Goal: Task Accomplishment & Management: Manage account settings

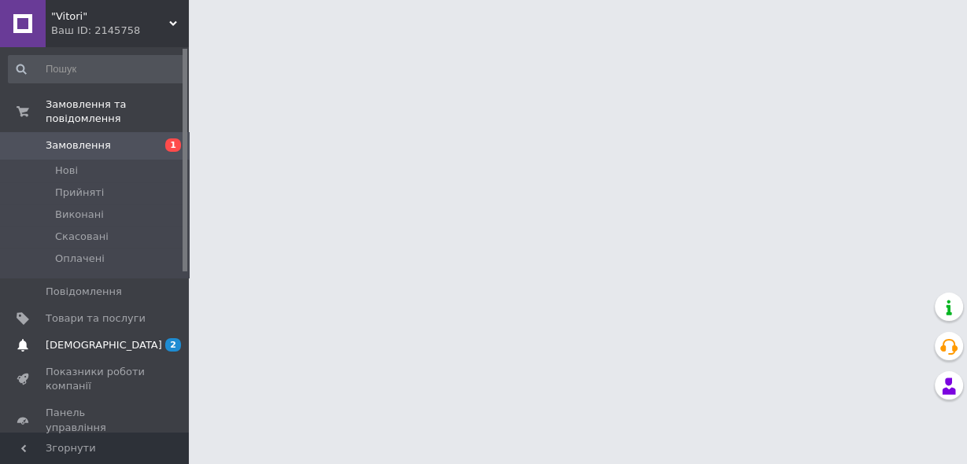
click at [75, 338] on span "[DEMOGRAPHIC_DATA]" at bounding box center [104, 345] width 116 height 14
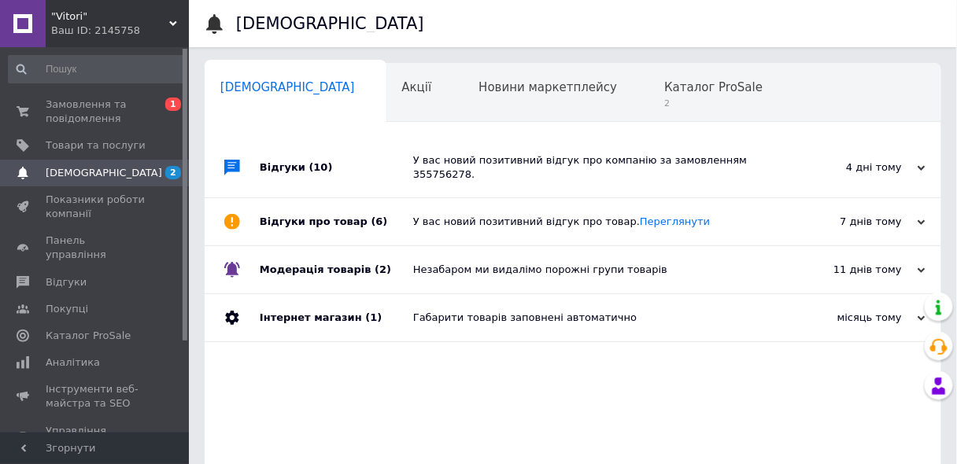
scroll to position [0, 8]
click at [656, 99] on span "2" at bounding box center [705, 104] width 98 height 12
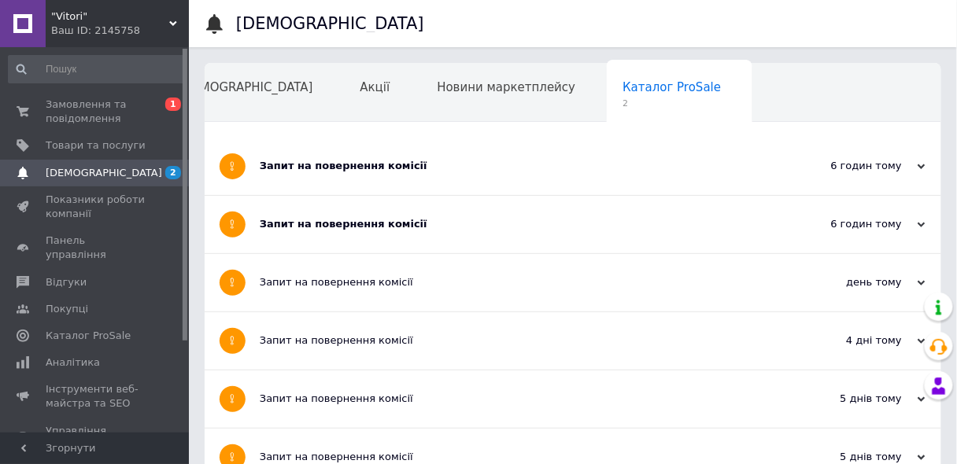
click at [335, 124] on div "Навчання та заходи" at bounding box center [249, 154] width 172 height 60
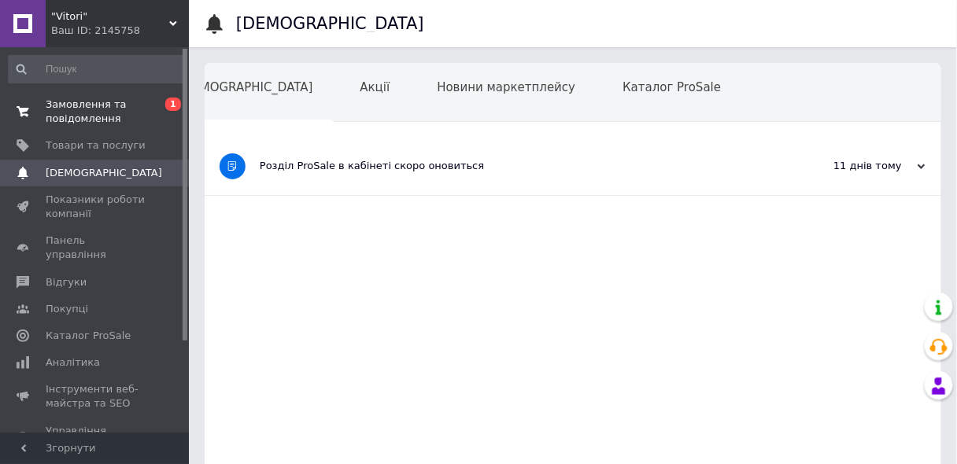
click at [75, 104] on span "Замовлення та повідомлення" at bounding box center [96, 112] width 100 height 28
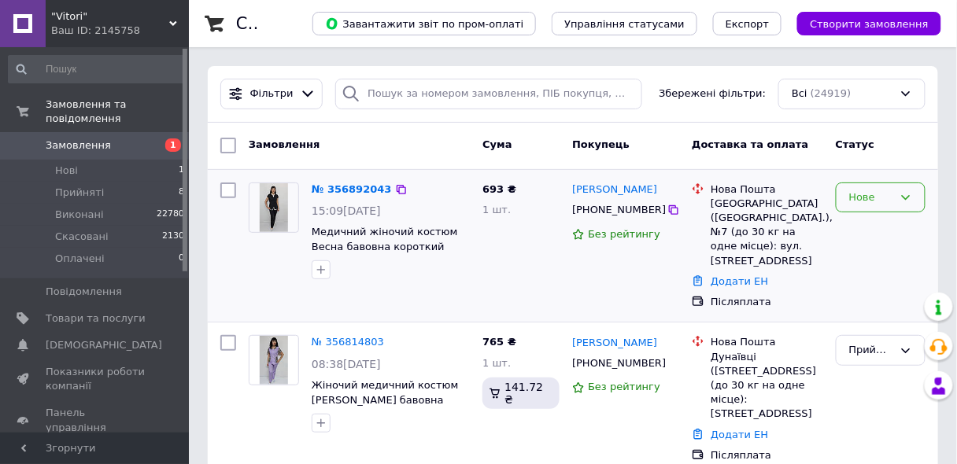
click at [870, 193] on div "Нове" at bounding box center [871, 198] width 44 height 17
click at [860, 232] on li "Прийнято" at bounding box center [881, 230] width 88 height 29
click at [348, 190] on link "№ 356892043" at bounding box center [348, 189] width 72 height 12
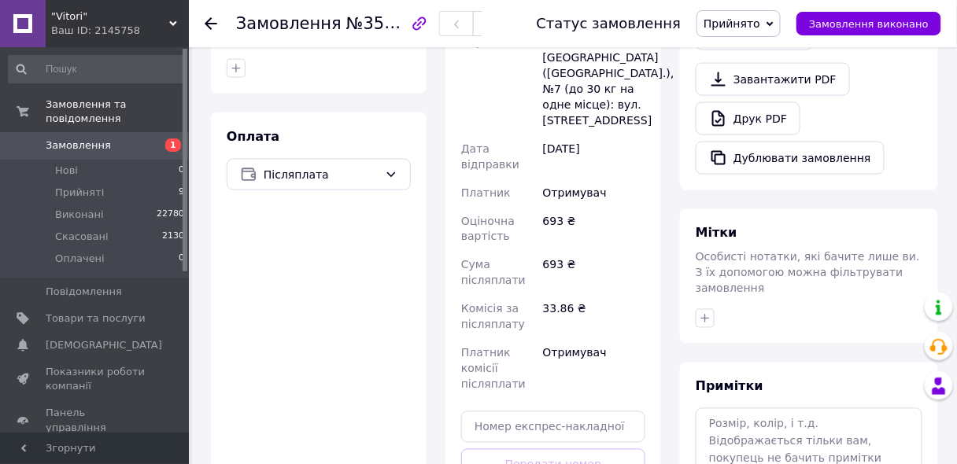
scroll to position [567, 0]
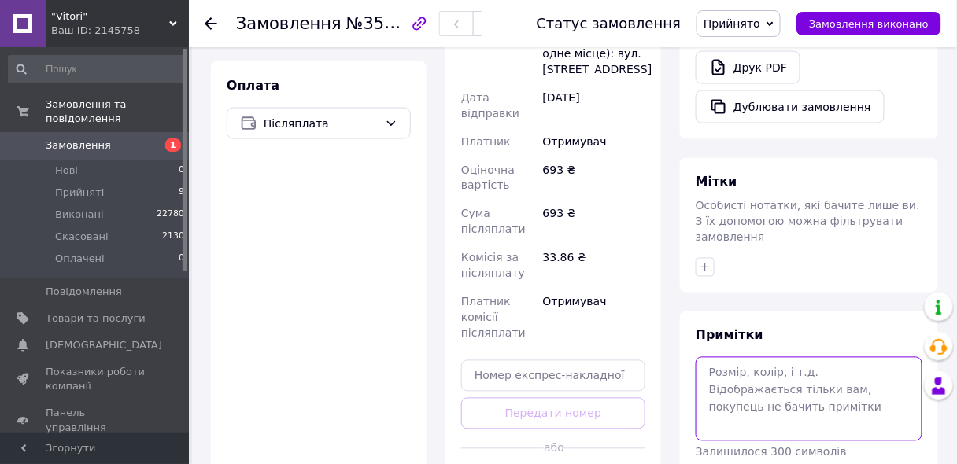
click at [740, 357] on textarea at bounding box center [809, 398] width 227 height 83
type textarea "823"
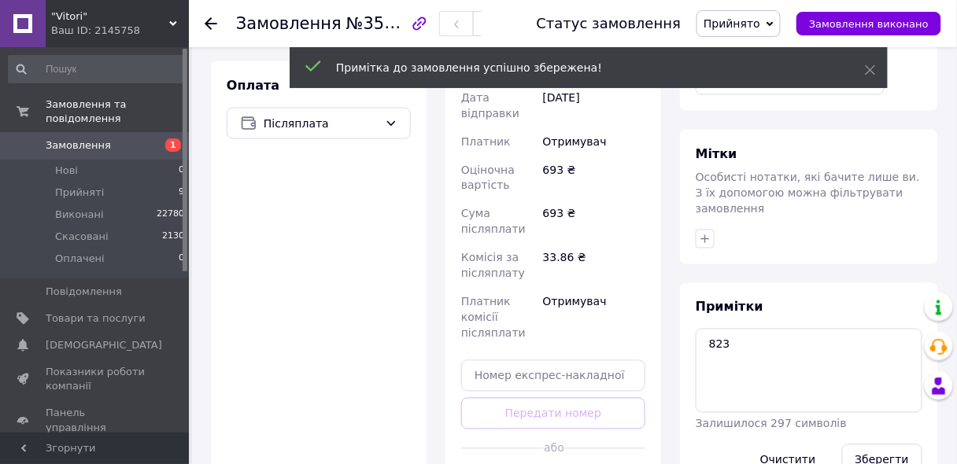
click at [212, 19] on icon at bounding box center [211, 23] width 13 height 13
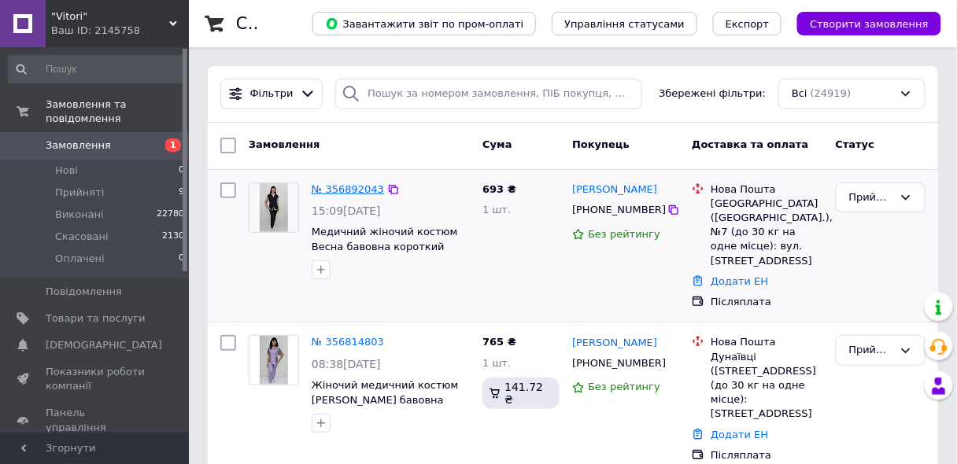
click at [335, 183] on link "№ 356892043" at bounding box center [348, 189] width 72 height 12
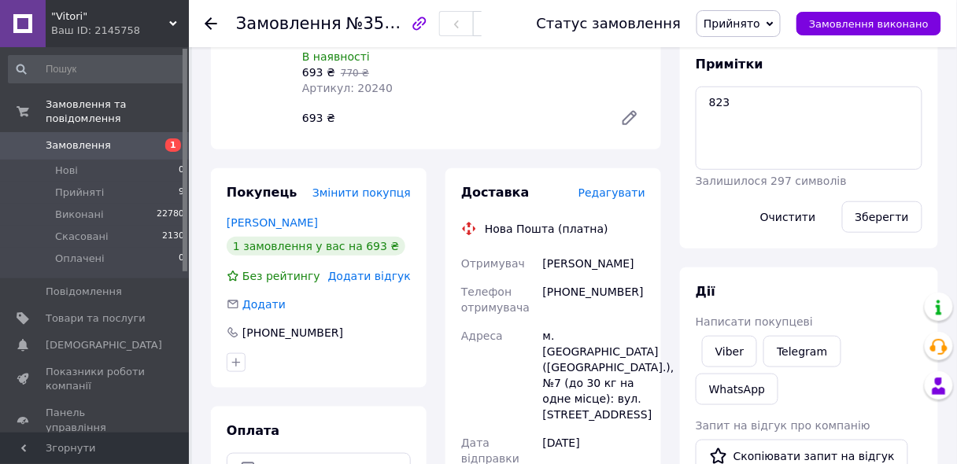
scroll to position [252, 0]
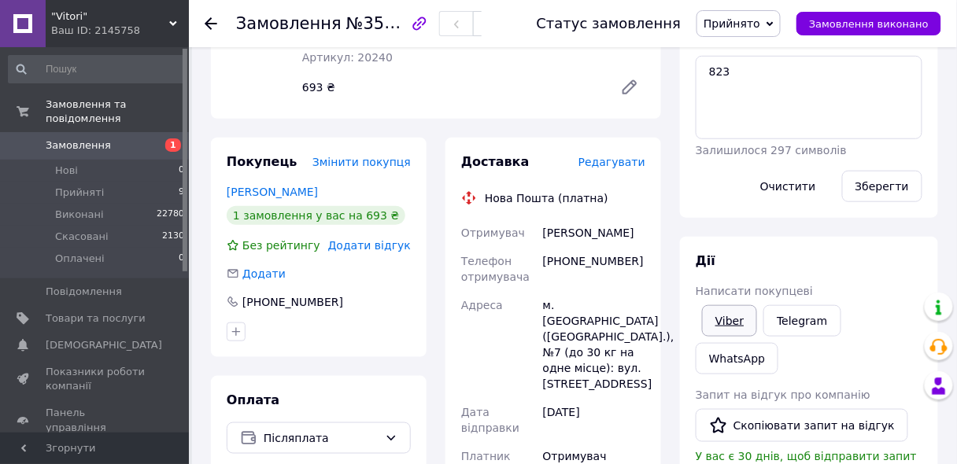
click at [720, 324] on link "Viber" at bounding box center [729, 320] width 55 height 31
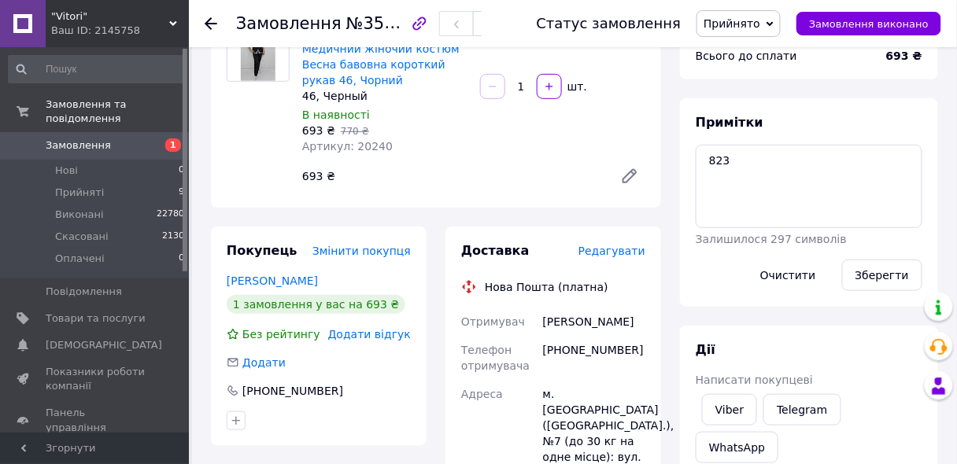
scroll to position [0, 0]
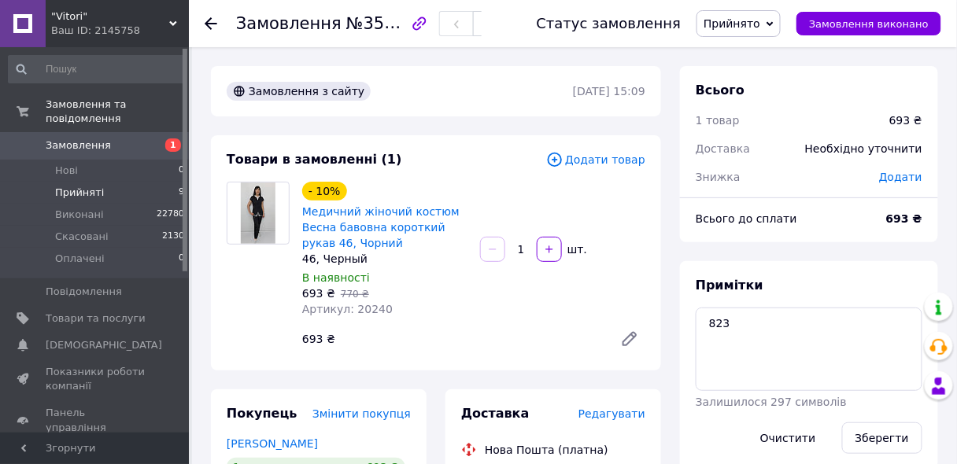
click at [104, 182] on li "Прийняті 9" at bounding box center [97, 193] width 194 height 22
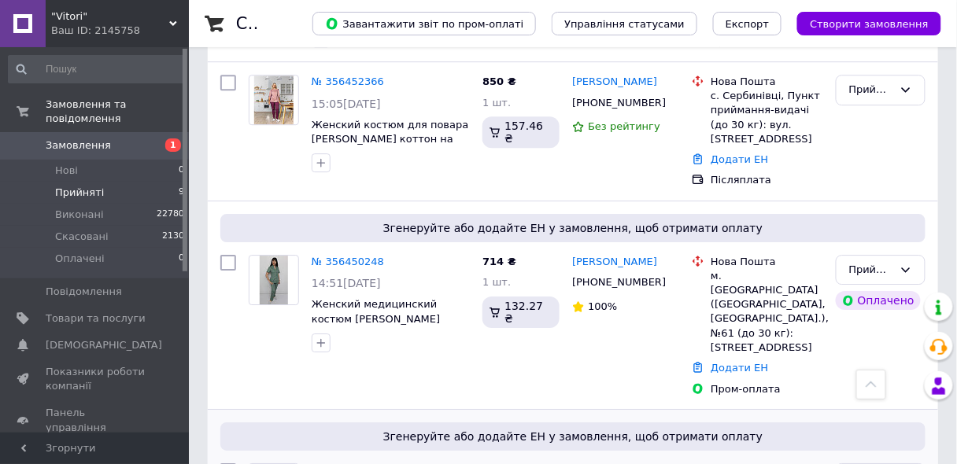
scroll to position [1134, 0]
click at [335, 260] on link "№ 356450248" at bounding box center [348, 262] width 72 height 12
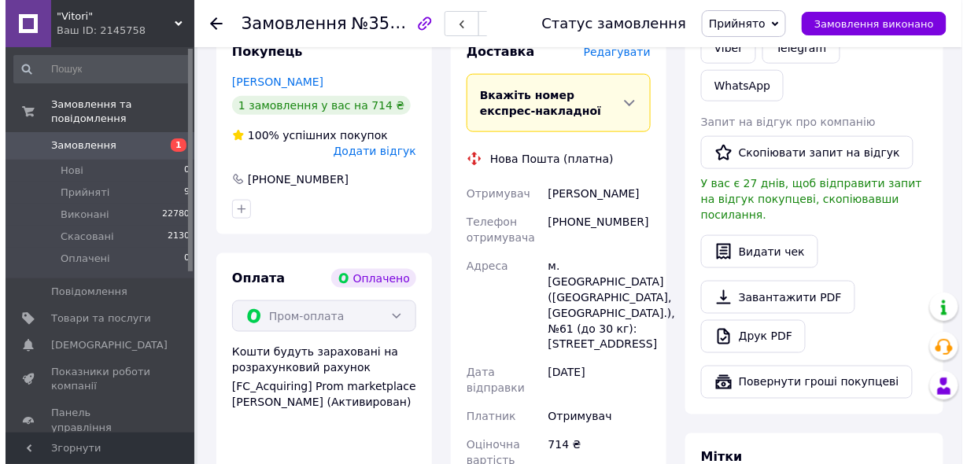
scroll to position [391, 0]
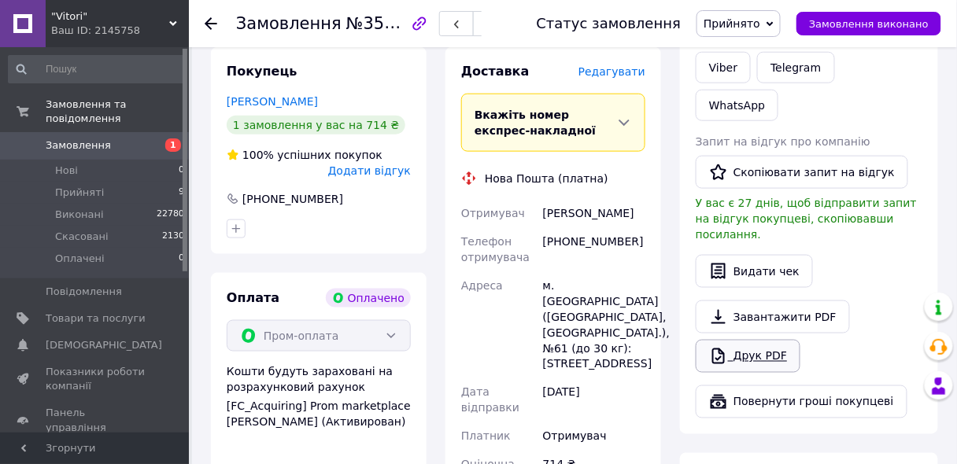
click at [741, 340] on link "Друк PDF" at bounding box center [748, 356] width 105 height 33
click at [607, 71] on span "Редагувати" at bounding box center [611, 71] width 67 height 13
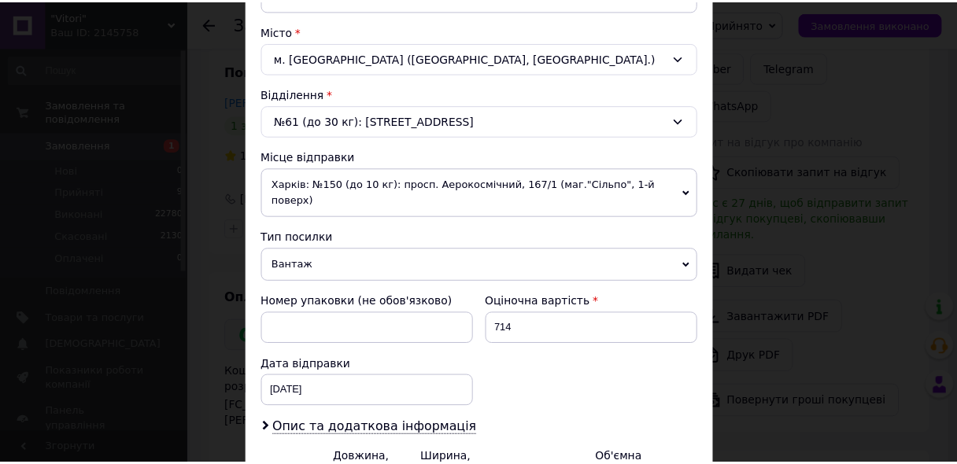
scroll to position [567, 0]
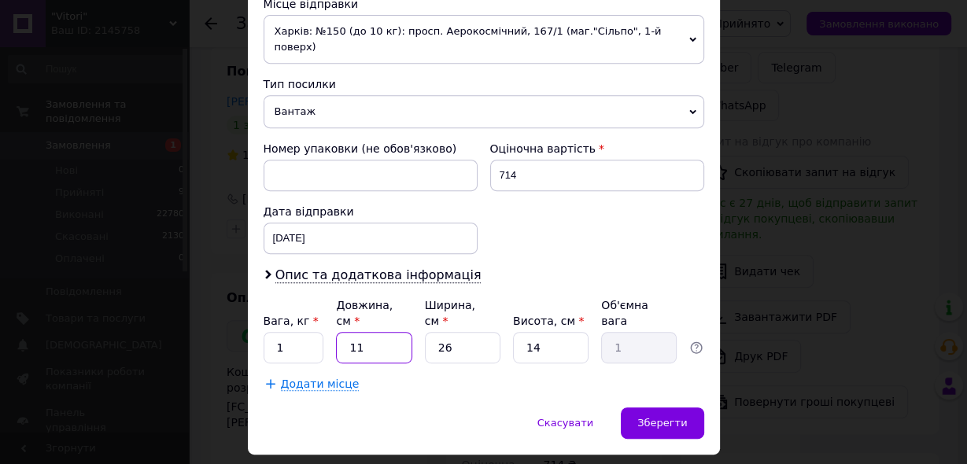
click at [387, 332] on input "11" at bounding box center [374, 347] width 76 height 31
type input "1"
type input "0.1"
type input "3"
type input "0.27"
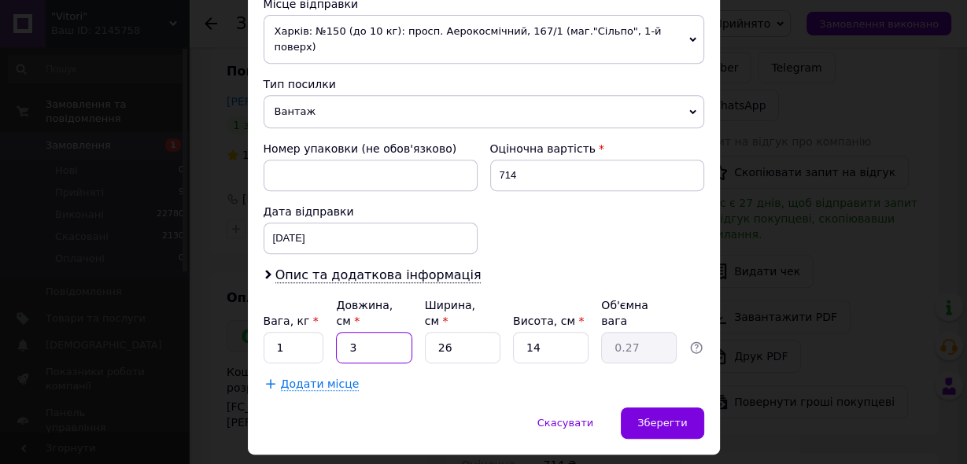
type input "35"
type input "3.19"
type input "35"
click at [560, 332] on input "14" at bounding box center [551, 347] width 76 height 31
type input "1"
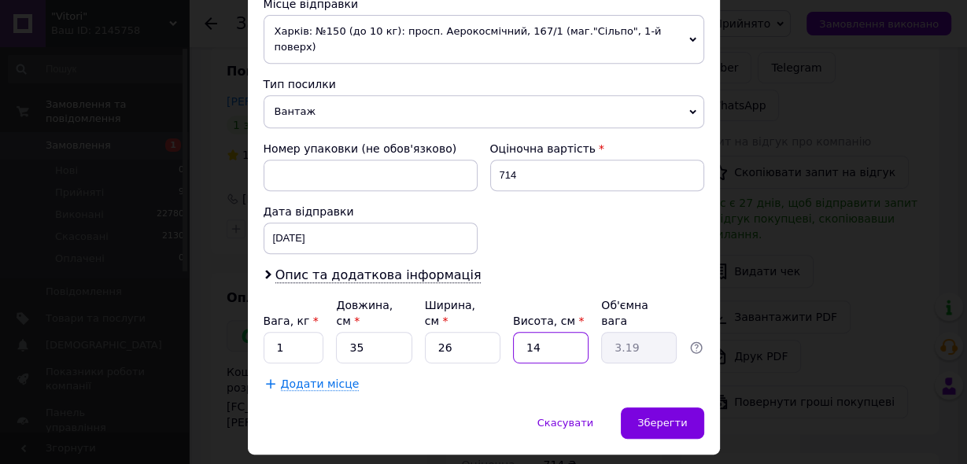
type input "0.23"
type input "2"
type input "0.46"
type input "2"
click at [669, 417] on span "Зберегти" at bounding box center [662, 423] width 50 height 12
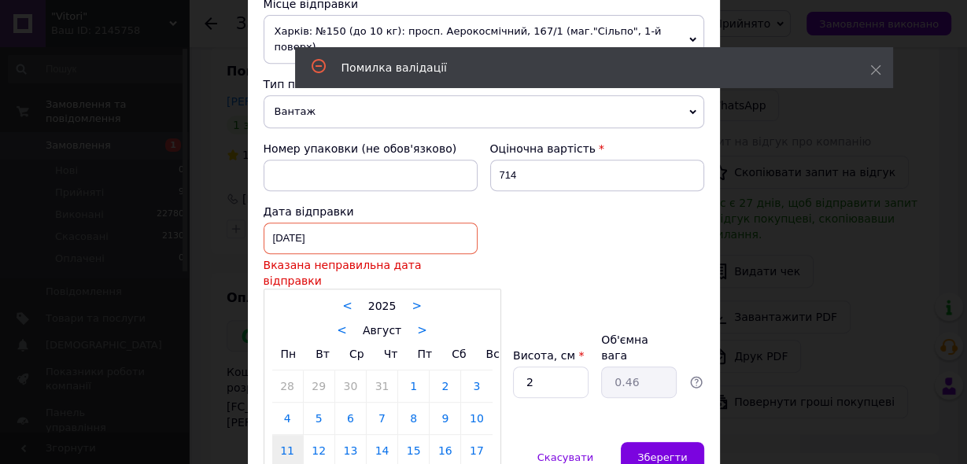
click at [279, 223] on div "[DATE] < 2025 > < Август > Пн Вт Ср Чт Пт Сб Вс 28 29 30 31 1 2 3 4 5 6 7 8 9 1…" at bounding box center [371, 238] width 214 height 31
click at [319, 435] on link "12" at bounding box center [319, 450] width 31 height 31
type input "[DATE]"
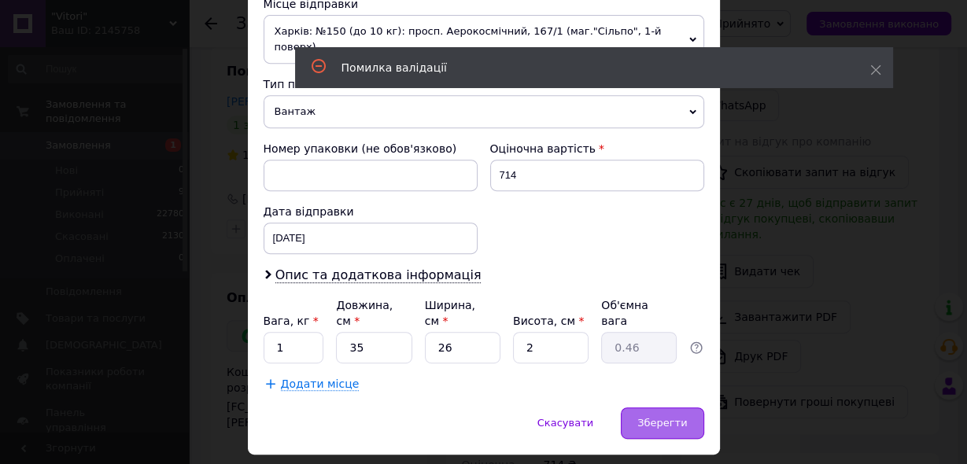
click at [670, 417] on span "Зберегти" at bounding box center [662, 423] width 50 height 12
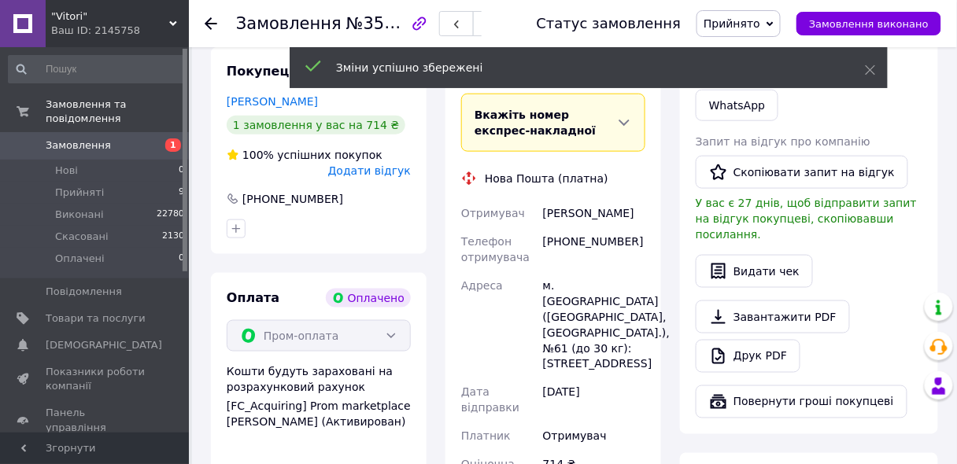
scroll to position [580, 0]
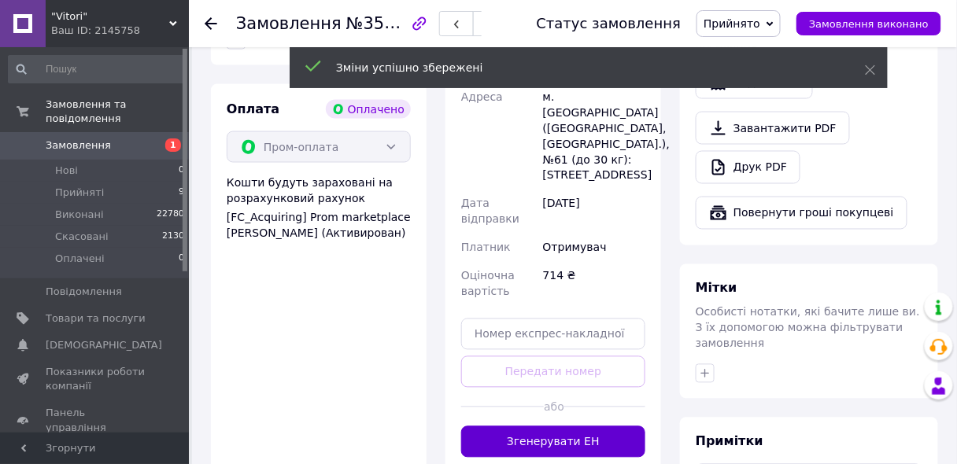
click at [570, 427] on button "Згенерувати ЕН" at bounding box center [553, 442] width 184 height 31
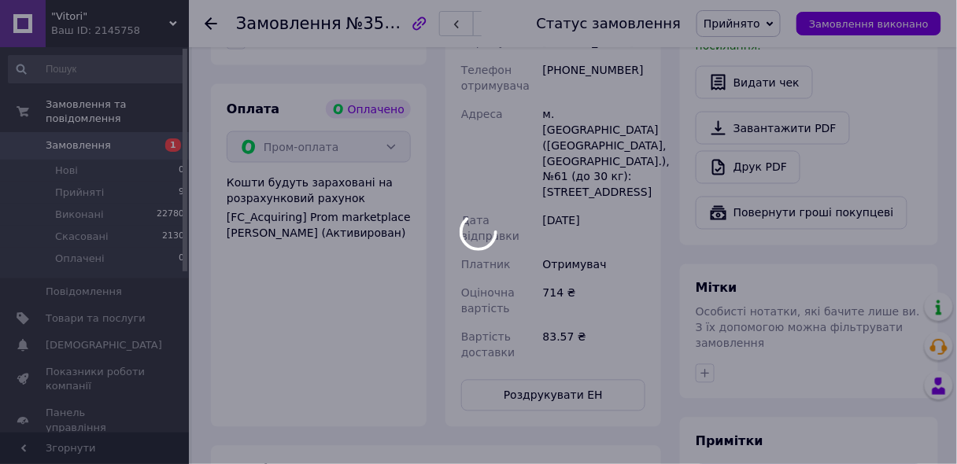
scroll to position [30, 0]
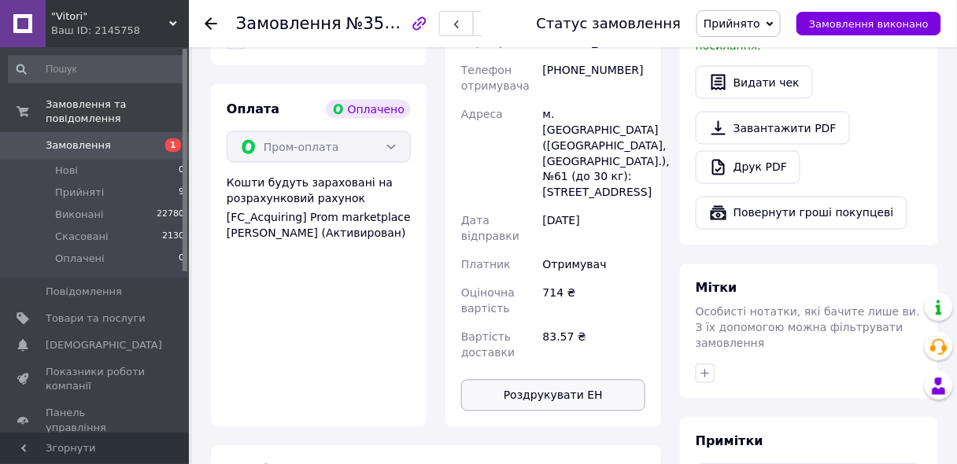
click at [569, 383] on button "Роздрукувати ЕН" at bounding box center [553, 395] width 184 height 31
click at [538, 385] on button "Роздрукувати ЕН" at bounding box center [553, 395] width 184 height 31
click at [929, 28] on button "Замовлення виконано" at bounding box center [868, 24] width 145 height 24
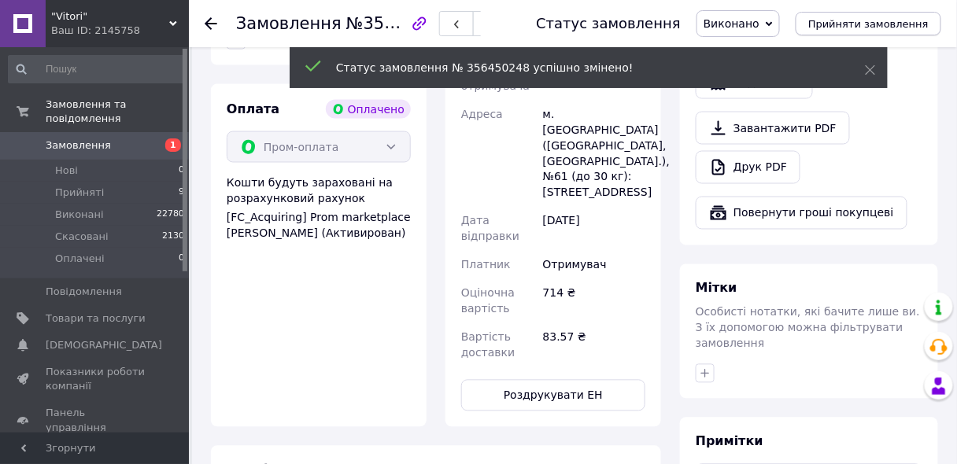
scroll to position [68, 0]
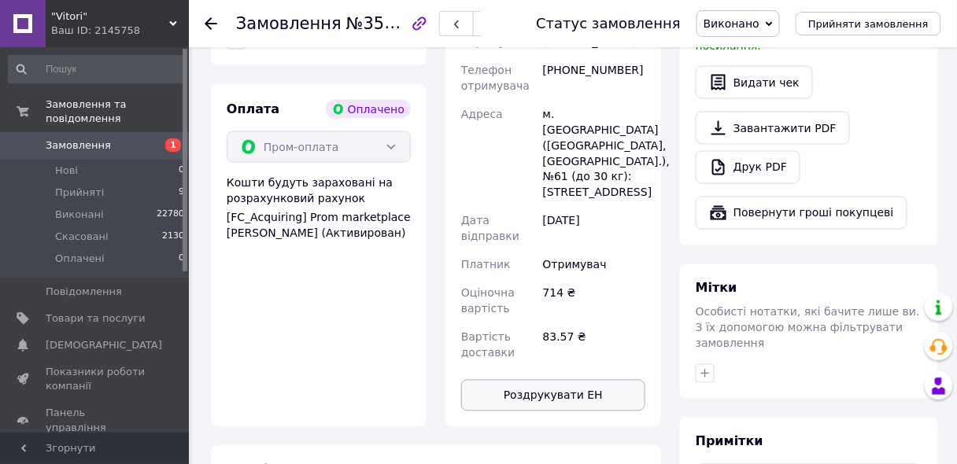
click at [539, 389] on button "Роздрукувати ЕН" at bounding box center [553, 395] width 184 height 31
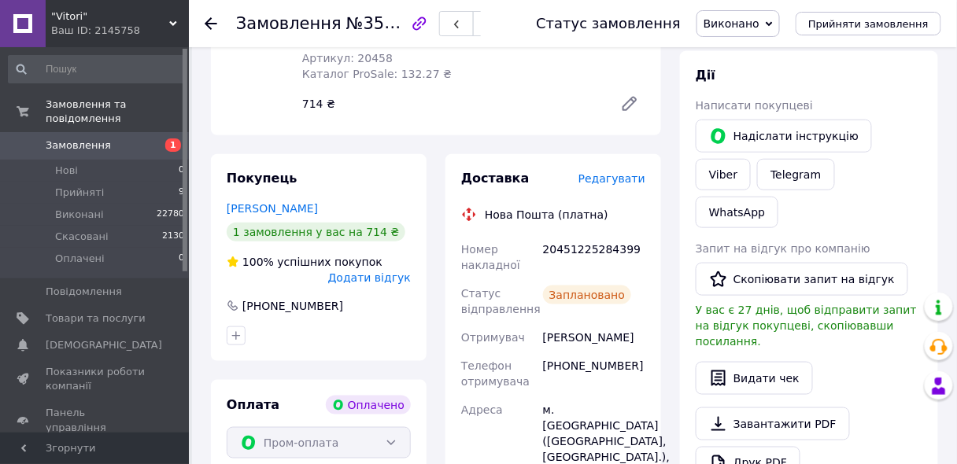
scroll to position [265, 0]
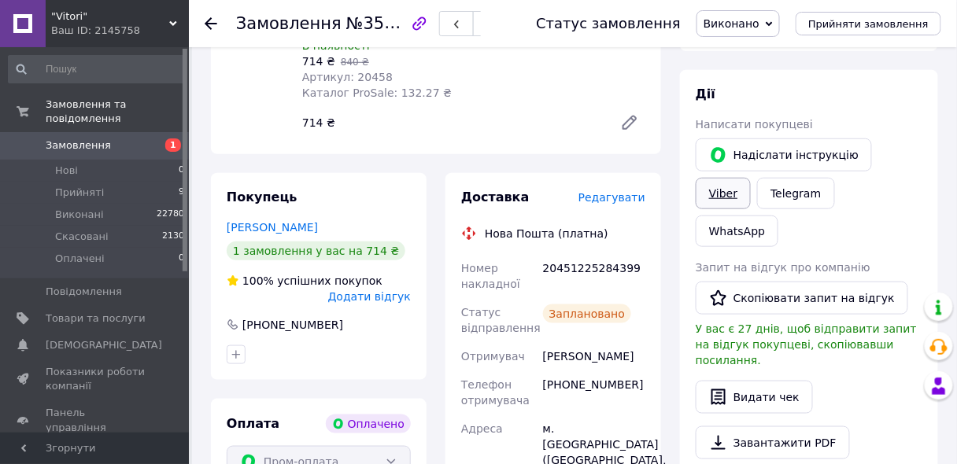
click at [751, 178] on link "Viber" at bounding box center [723, 193] width 55 height 31
click at [212, 18] on icon at bounding box center [211, 23] width 13 height 13
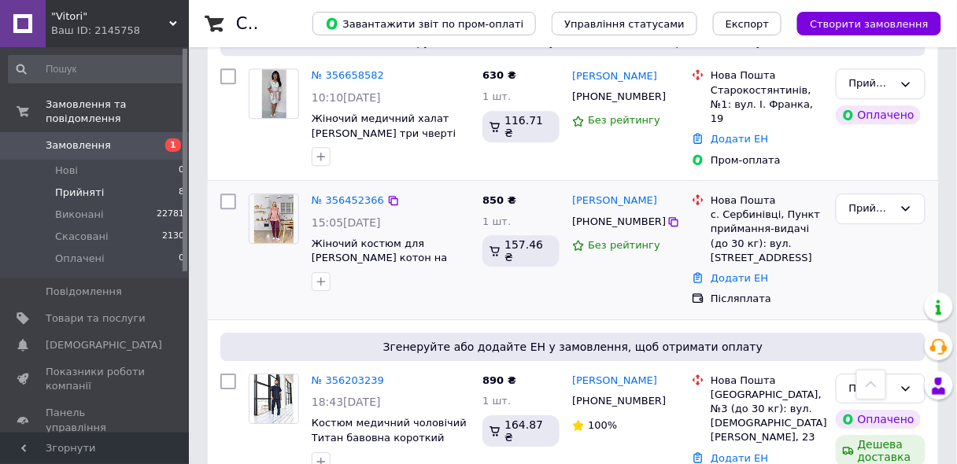
scroll to position [1066, 0]
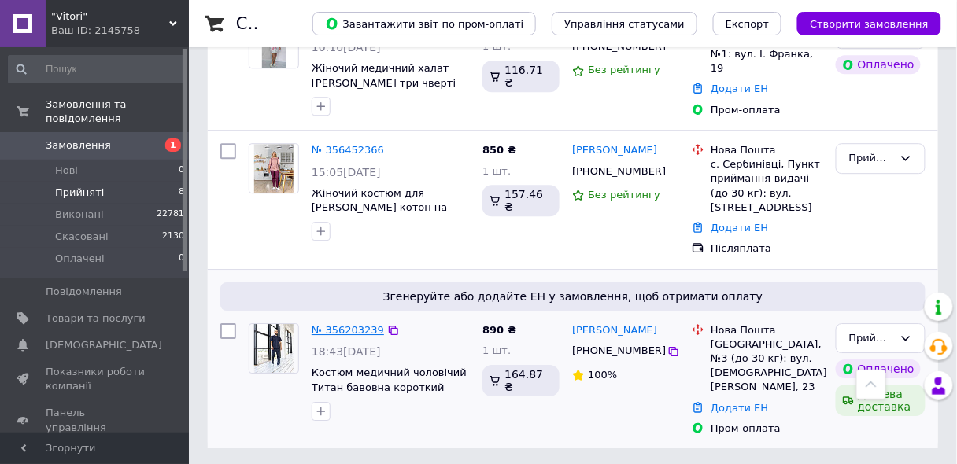
click at [327, 327] on link "№ 356203239" at bounding box center [348, 330] width 72 height 12
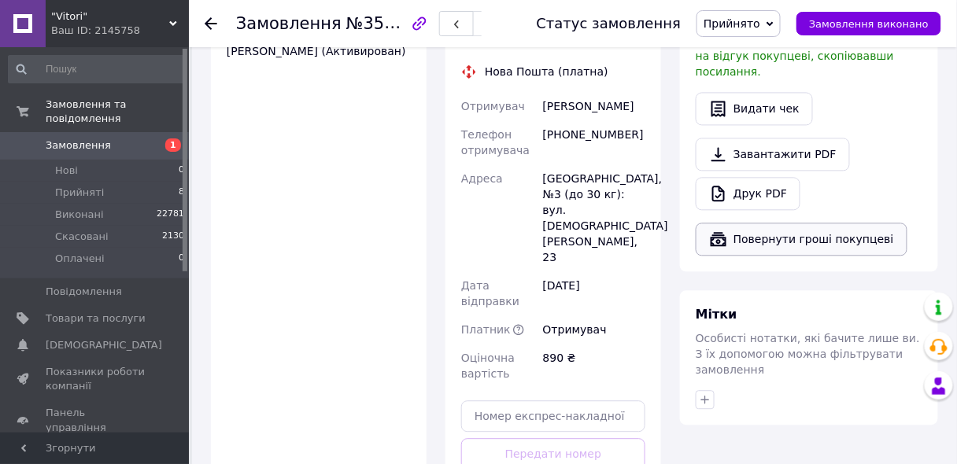
scroll to position [751, 0]
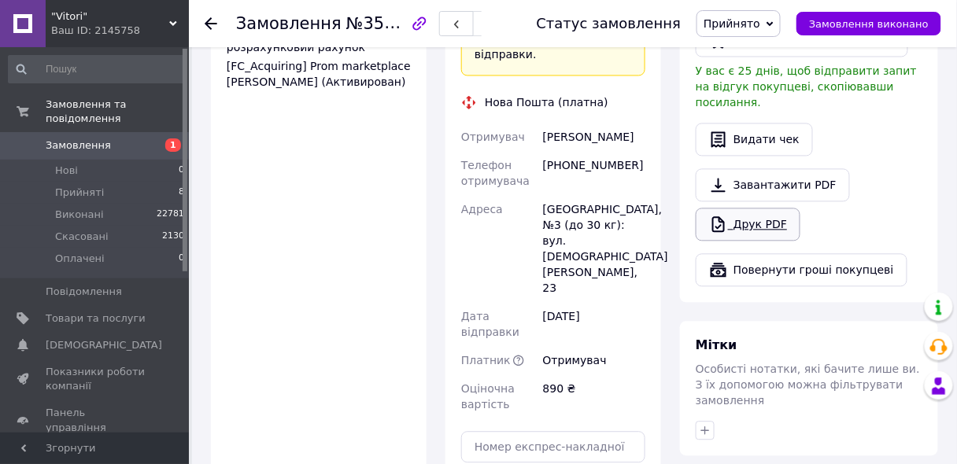
click at [764, 208] on link "Друк PDF" at bounding box center [748, 224] width 105 height 33
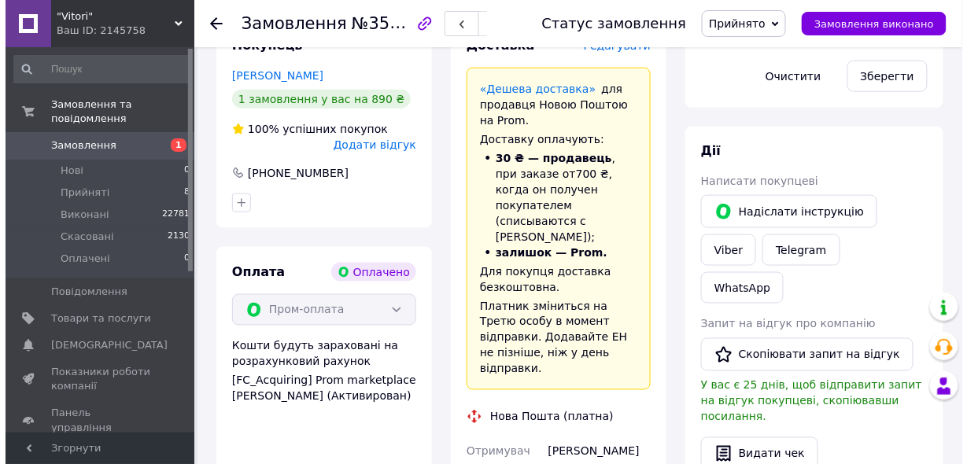
scroll to position [373, 0]
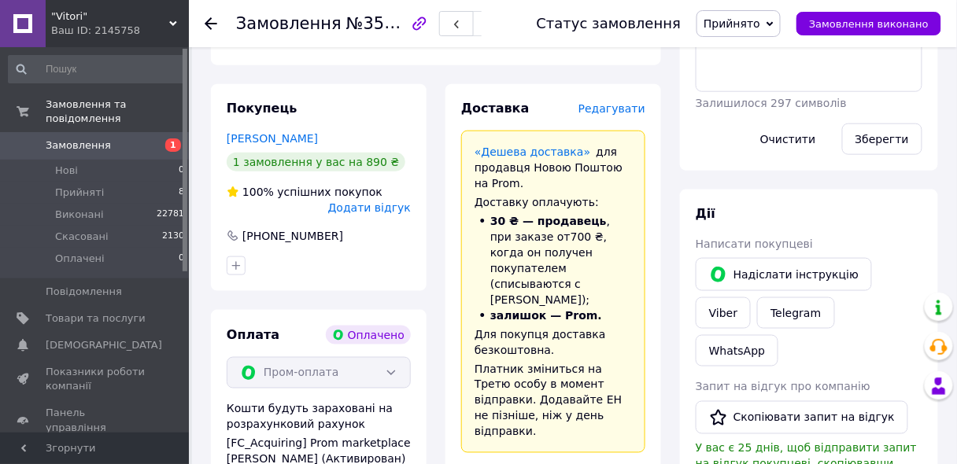
click at [617, 112] on span "Редагувати" at bounding box center [611, 108] width 67 height 13
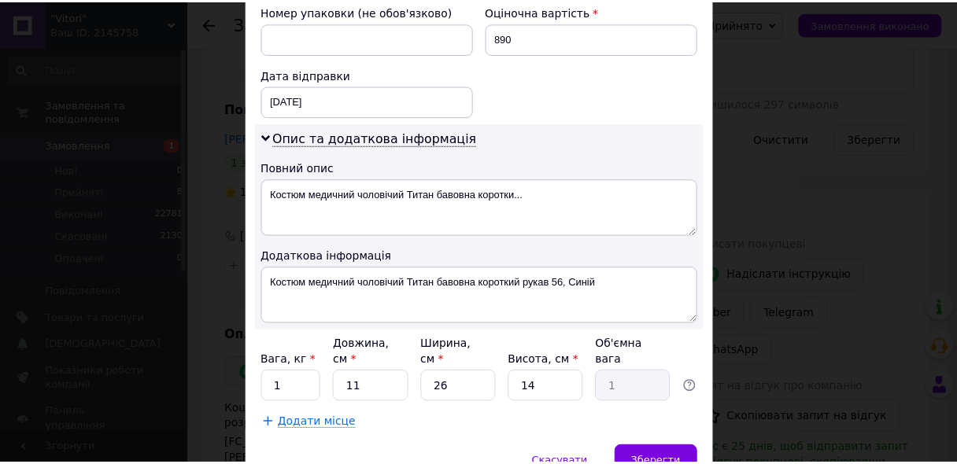
scroll to position [748, 0]
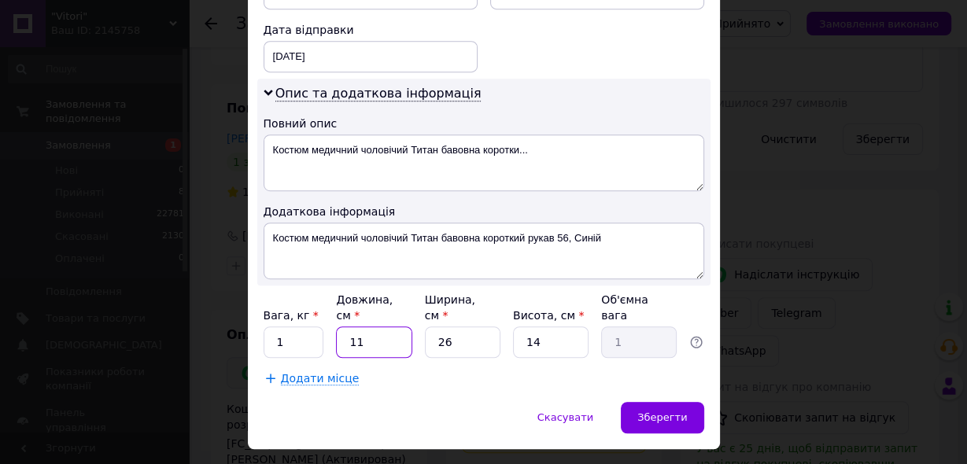
click at [371, 327] on input "11" at bounding box center [374, 342] width 76 height 31
type input "1"
type input "0.1"
type input "3"
type input "0.27"
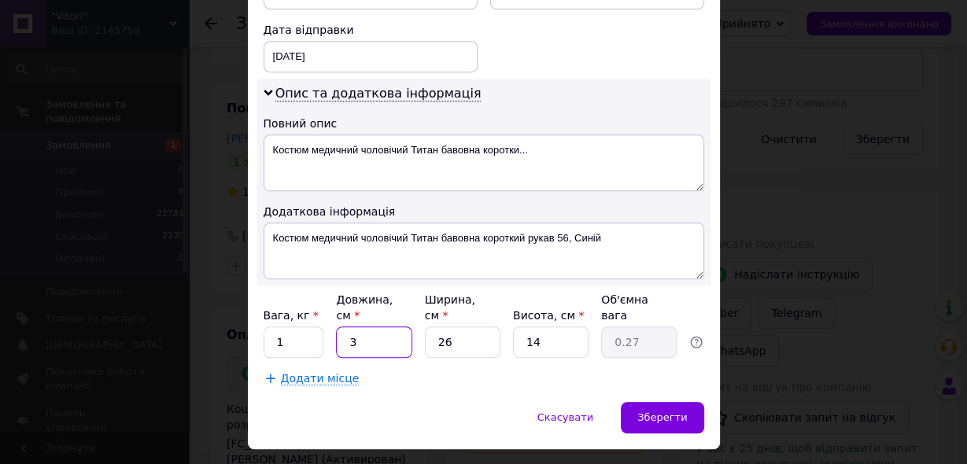
type input "35"
type input "3.19"
type input "35"
click at [549, 327] on input "14" at bounding box center [551, 342] width 76 height 31
type input "1"
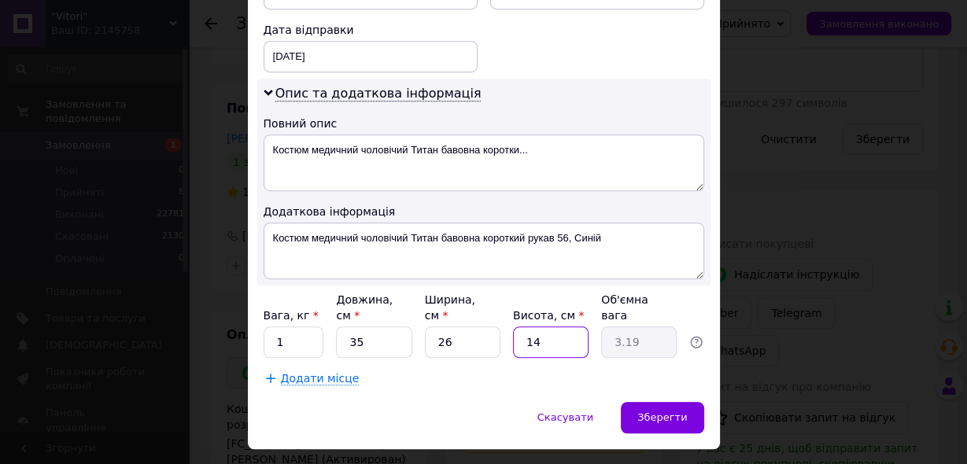
type input "0.23"
type input "2"
type input "0.46"
type input "2"
click at [678, 412] on span "Зберегти" at bounding box center [662, 418] width 50 height 12
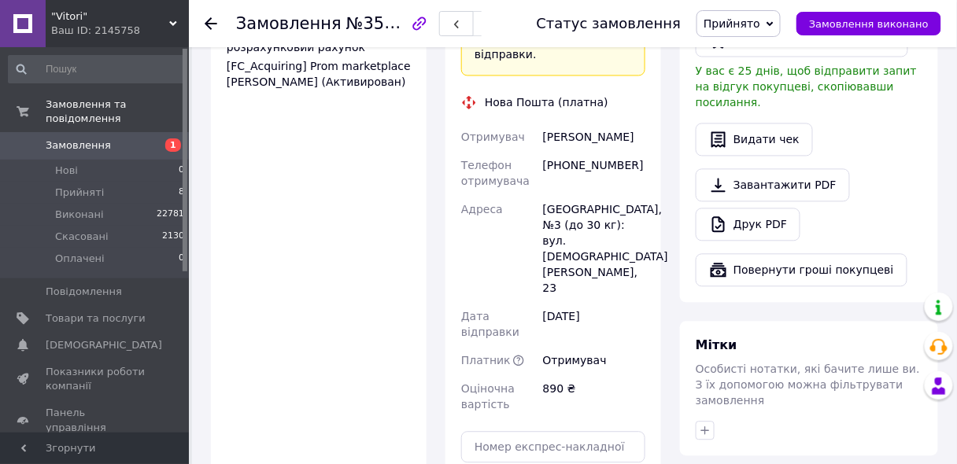
scroll to position [940, 0]
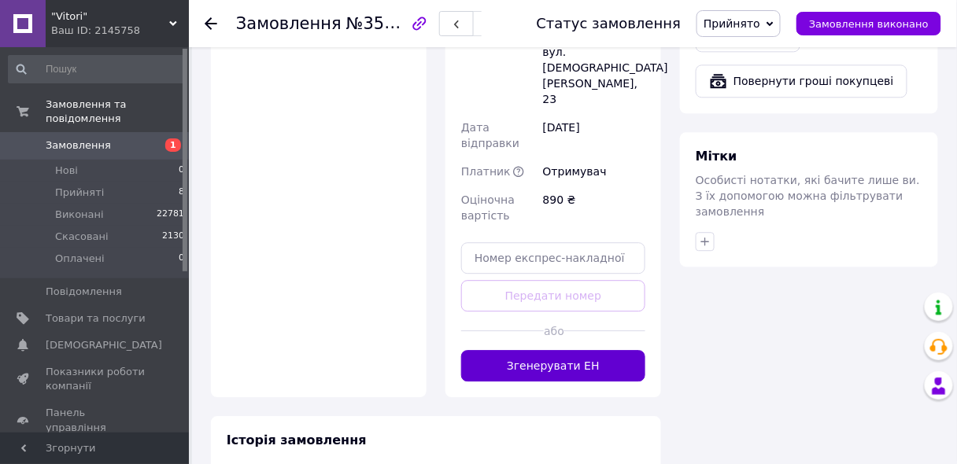
click at [558, 350] on button "Згенерувати ЕН" at bounding box center [553, 365] width 184 height 31
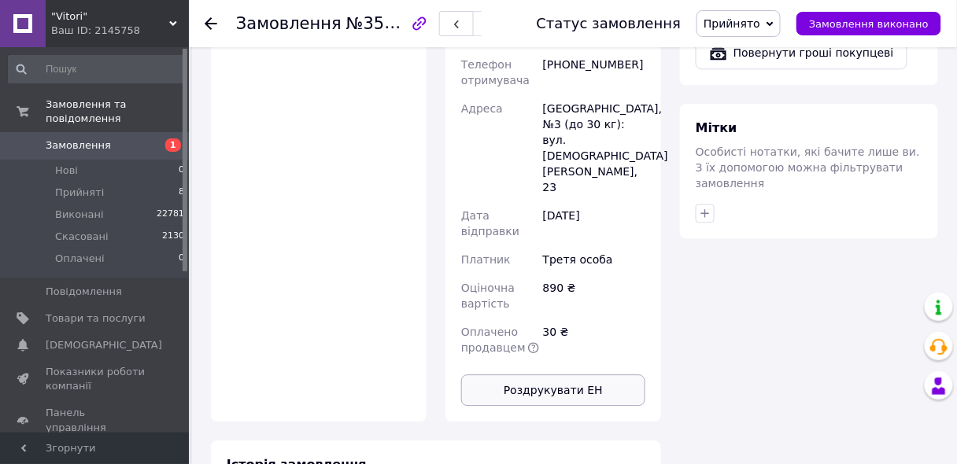
click at [566, 375] on button "Роздрукувати ЕН" at bounding box center [553, 390] width 184 height 31
click at [937, 24] on button "Замовлення виконано" at bounding box center [868, 24] width 145 height 24
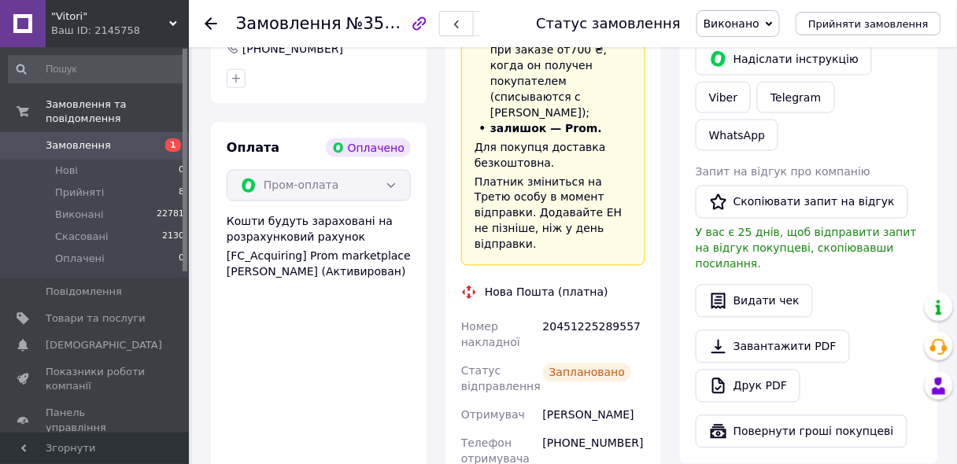
scroll to position [562, 0]
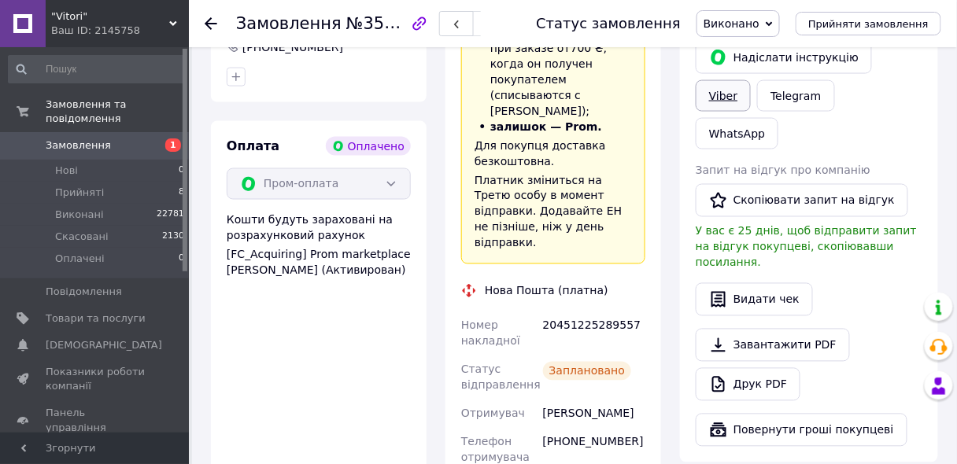
click at [751, 80] on link "Viber" at bounding box center [723, 95] width 55 height 31
click at [209, 22] on use at bounding box center [211, 23] width 13 height 13
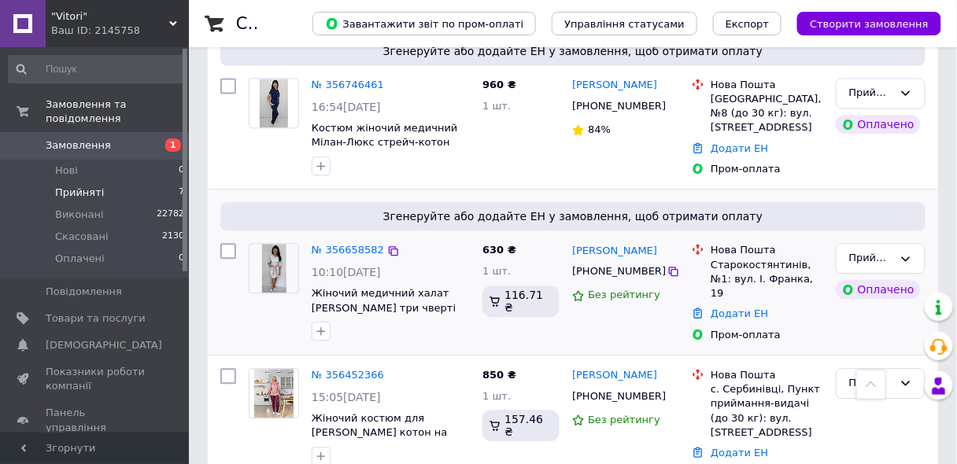
scroll to position [885, 0]
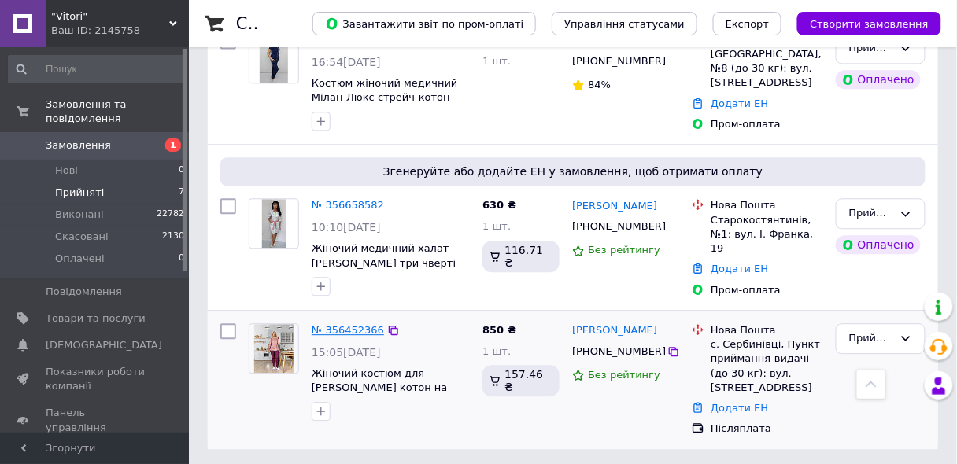
click at [326, 327] on link "№ 356452366" at bounding box center [348, 330] width 72 height 12
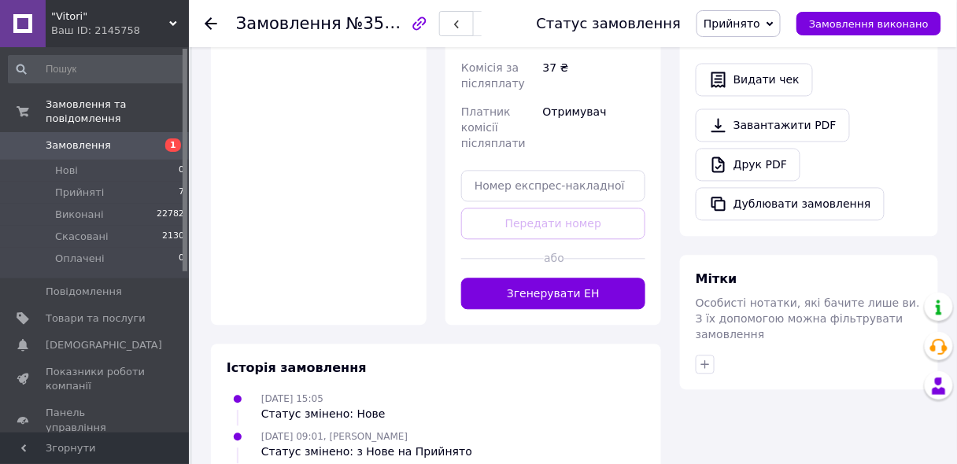
scroll to position [723, 0]
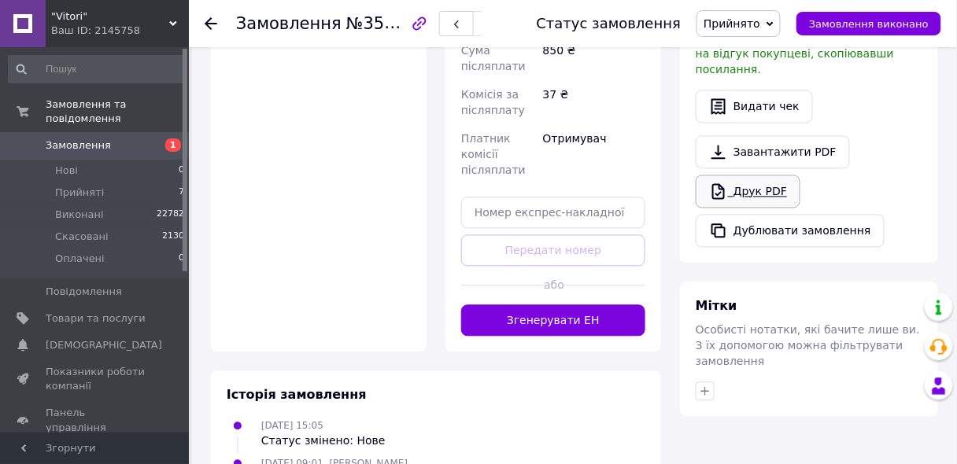
click at [751, 175] on link "Друк PDF" at bounding box center [748, 191] width 105 height 33
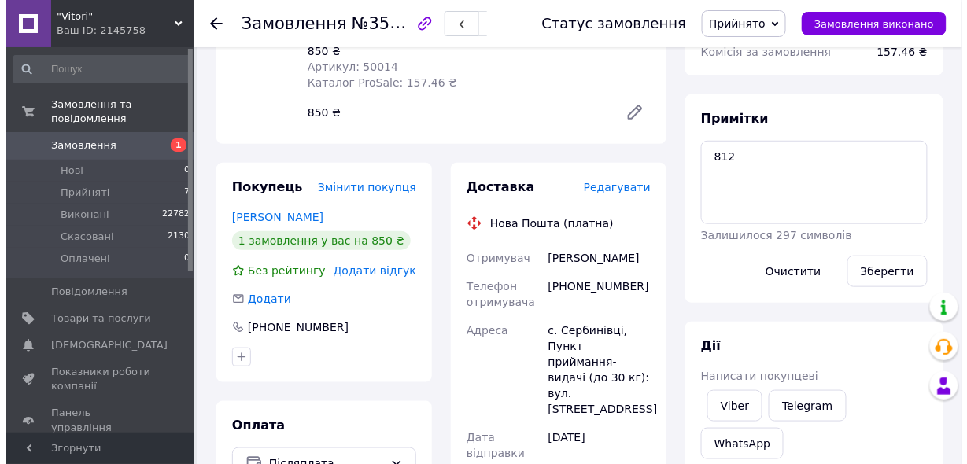
scroll to position [220, 0]
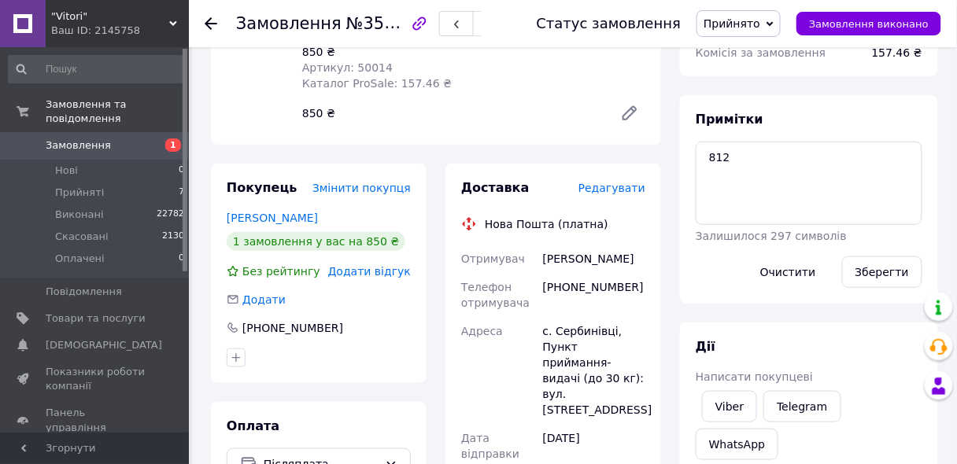
click at [630, 192] on span "Редагувати" at bounding box center [611, 188] width 67 height 13
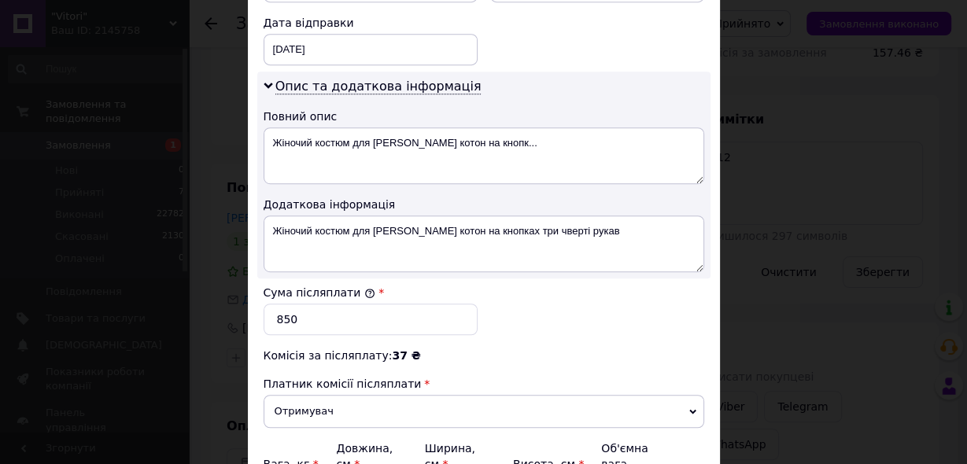
scroll to position [755, 0]
click at [405, 216] on textarea "Жіночий костюм для [PERSON_NAME] котон на кнопках три чверті рукав" at bounding box center [484, 244] width 441 height 57
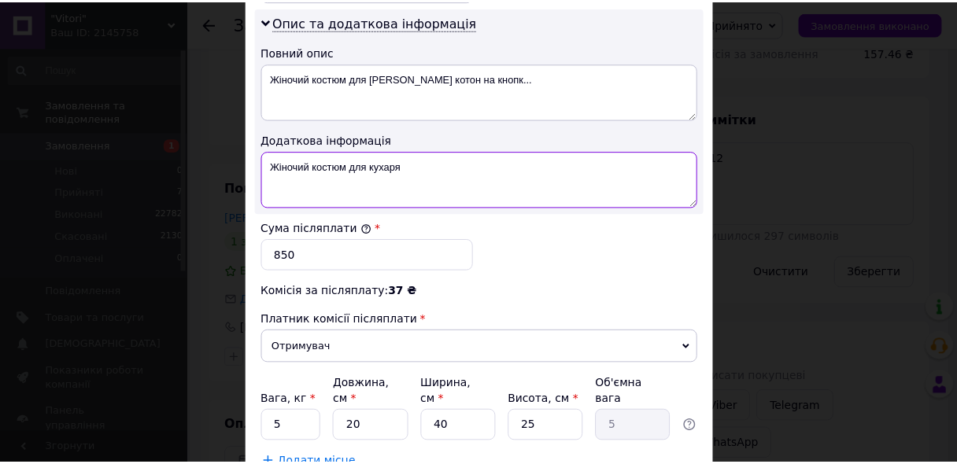
scroll to position [903, 0]
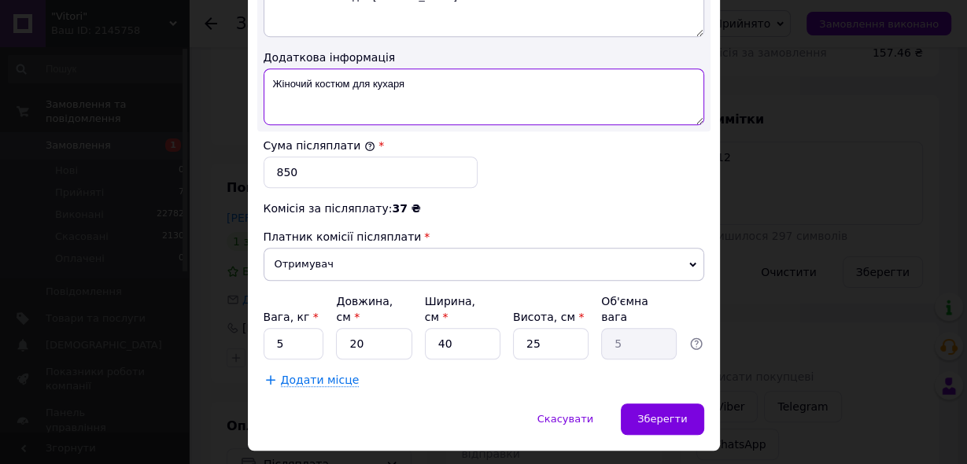
type textarea "Жіночий костюм для кухаря"
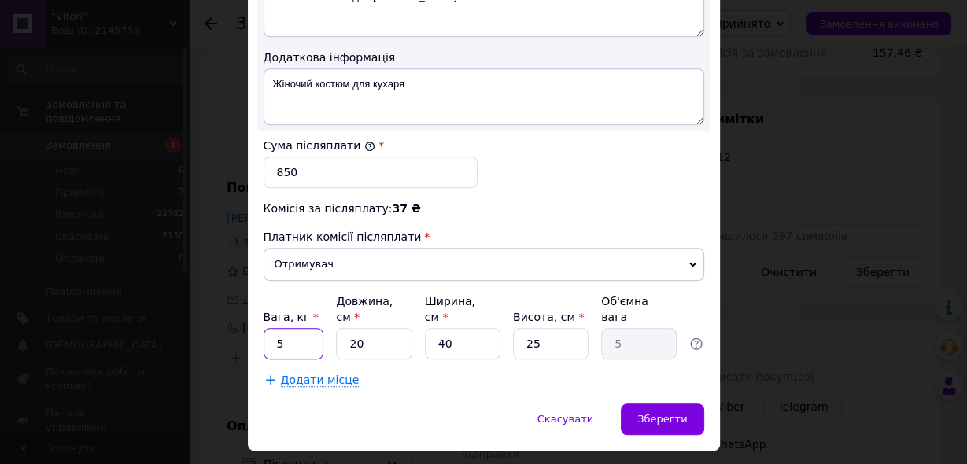
click at [286, 328] on input "5" at bounding box center [294, 343] width 61 height 31
type input "1"
click at [363, 328] on input "20" at bounding box center [374, 343] width 76 height 31
type input "2"
type input "0.5"
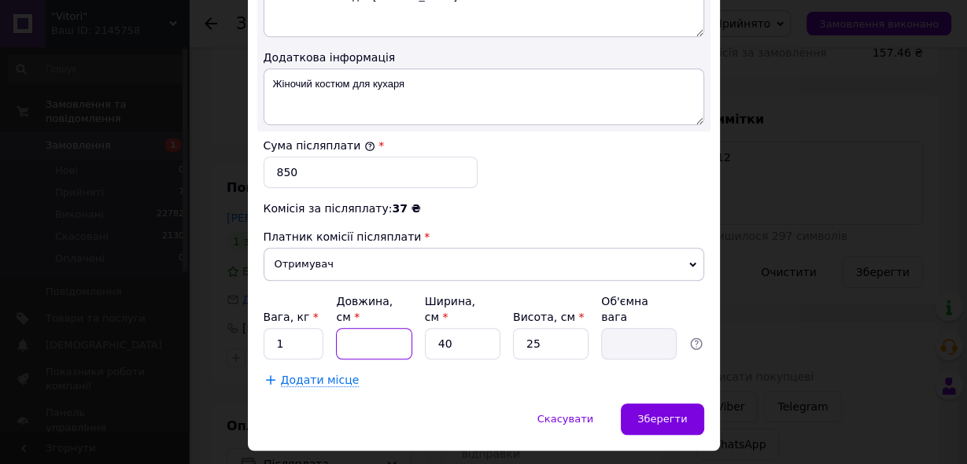
type input "3"
type input "0.75"
type input "35"
type input "8.75"
type input "35"
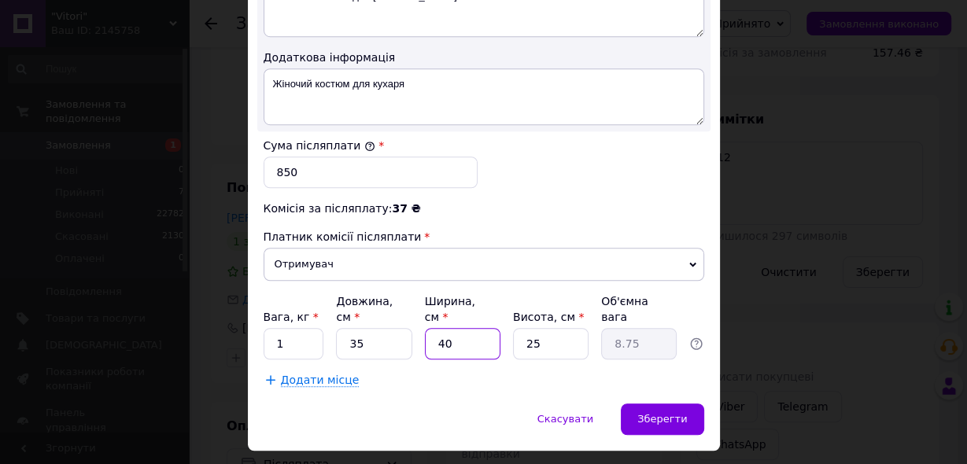
click at [453, 328] on input "40" at bounding box center [463, 343] width 76 height 31
type input "4"
type input "0.88"
type input "2"
type input "0.44"
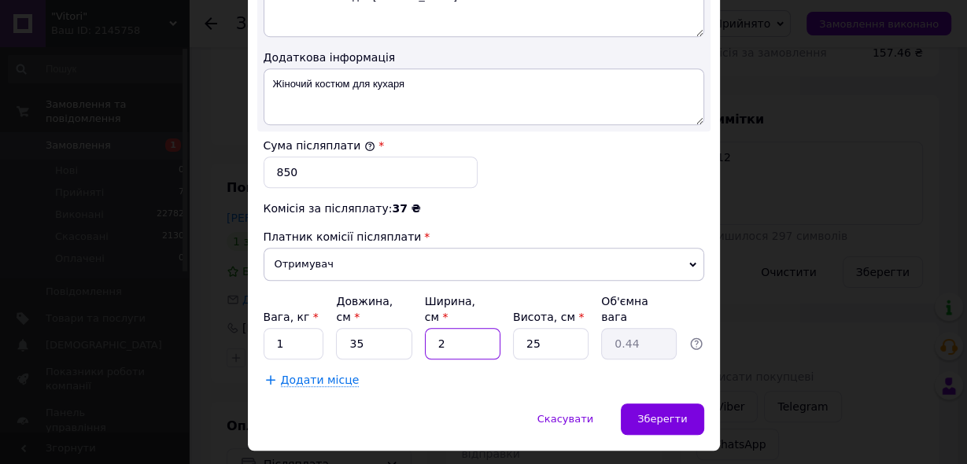
type input "25"
type input "5.47"
type input "25"
click at [548, 328] on input "25" at bounding box center [551, 343] width 76 height 31
type input "2"
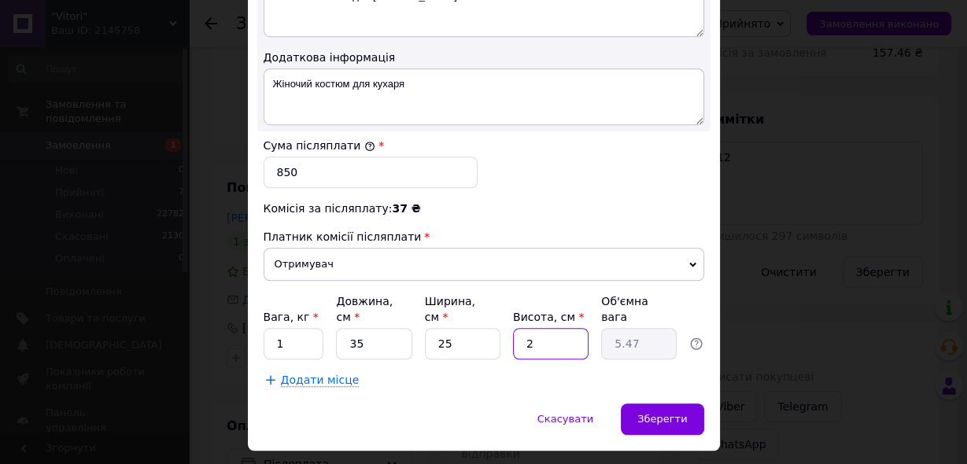
type input "0.44"
type input "2"
click at [280, 157] on input "850" at bounding box center [371, 172] width 214 height 31
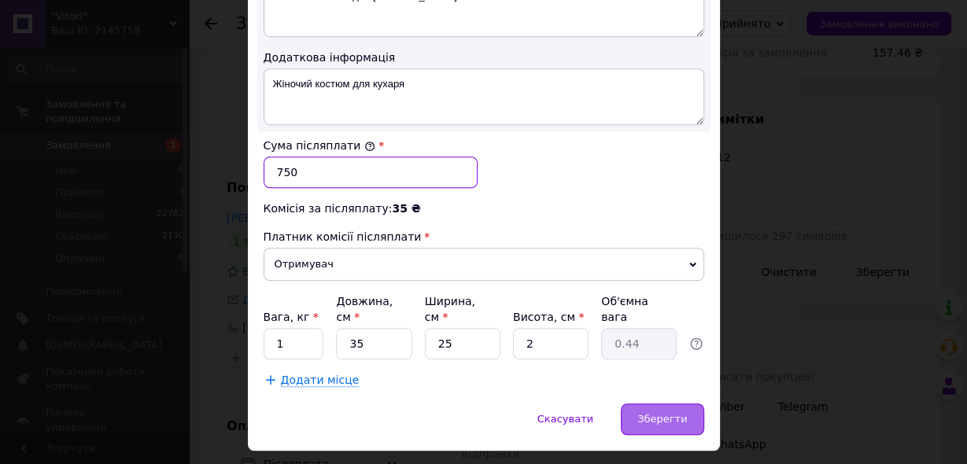
type input "750"
click at [657, 413] on span "Зберегти" at bounding box center [662, 419] width 50 height 12
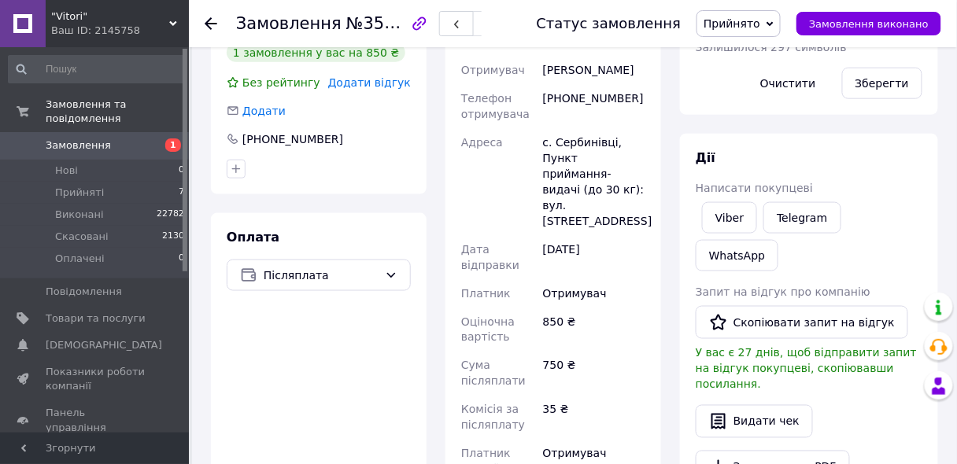
scroll to position [723, 0]
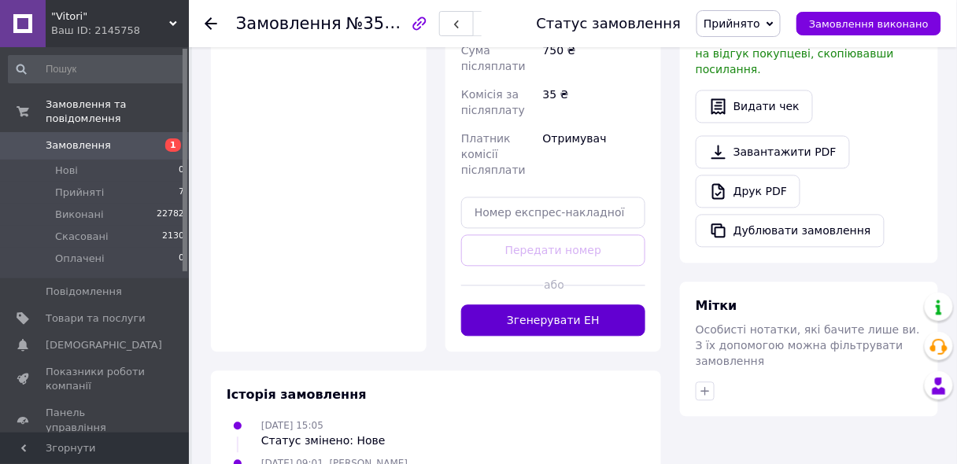
click at [571, 305] on button "Згенерувати ЕН" at bounding box center [553, 320] width 184 height 31
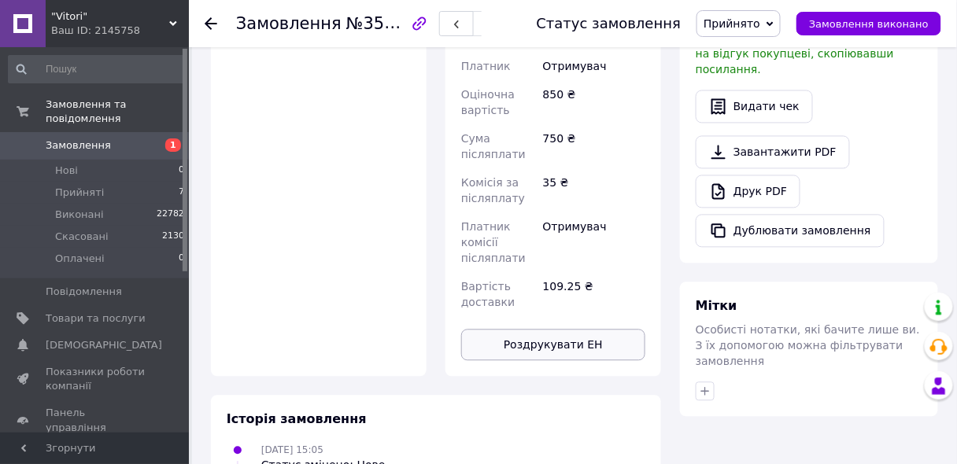
click at [575, 330] on button "Роздрукувати ЕН" at bounding box center [553, 345] width 184 height 31
click at [929, 22] on span "Замовлення виконано" at bounding box center [869, 24] width 120 height 12
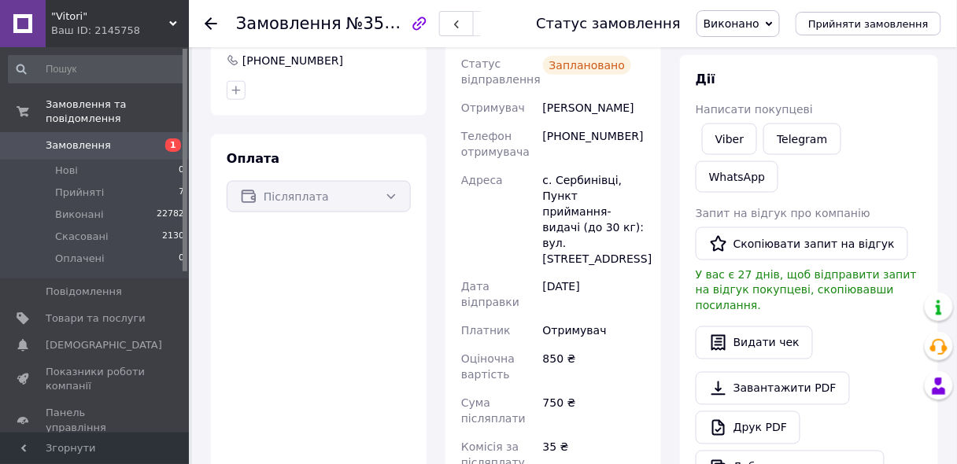
scroll to position [443, 0]
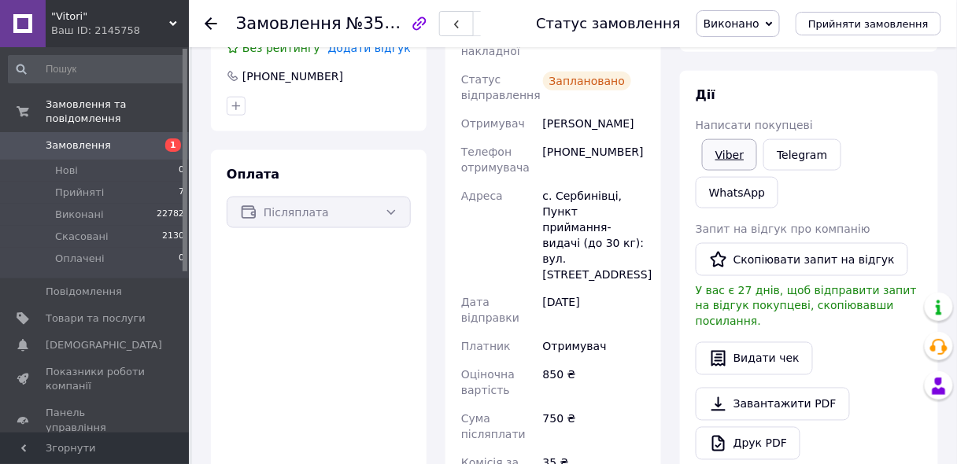
click at [718, 160] on link "Viber" at bounding box center [729, 154] width 55 height 31
click at [209, 20] on icon at bounding box center [211, 23] width 13 height 13
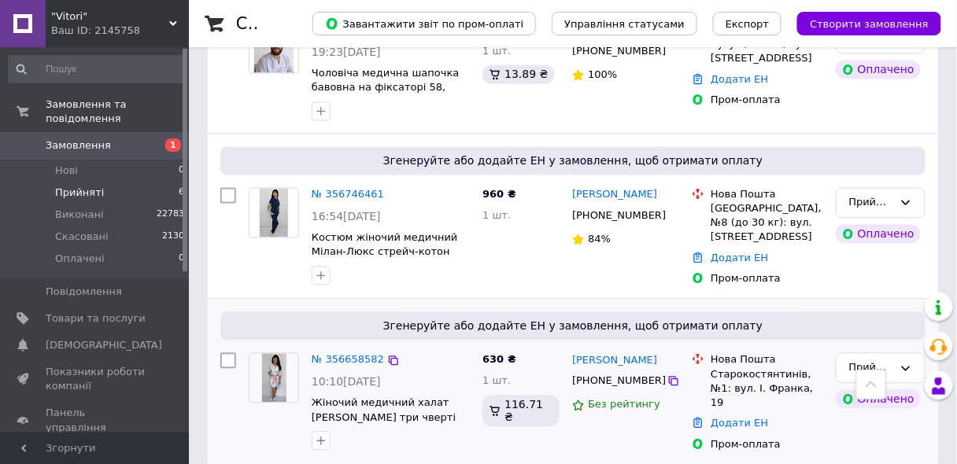
scroll to position [747, 0]
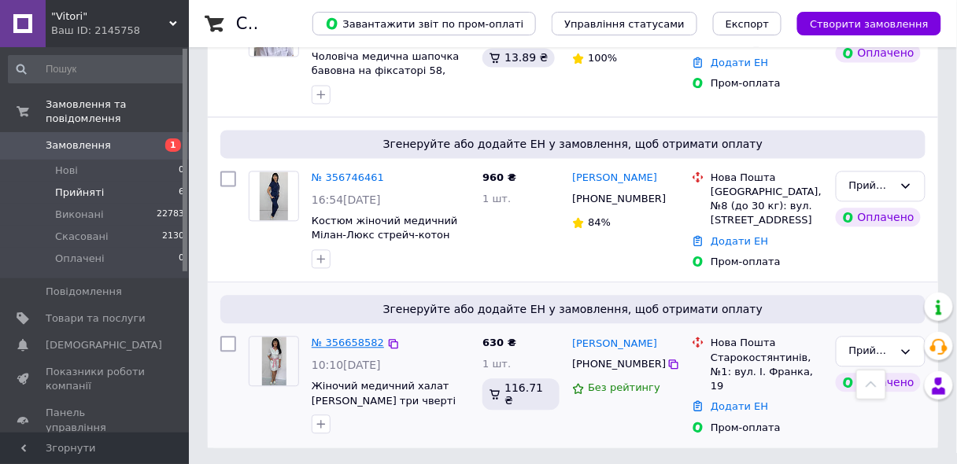
click at [334, 341] on link "№ 356658582" at bounding box center [348, 344] width 72 height 12
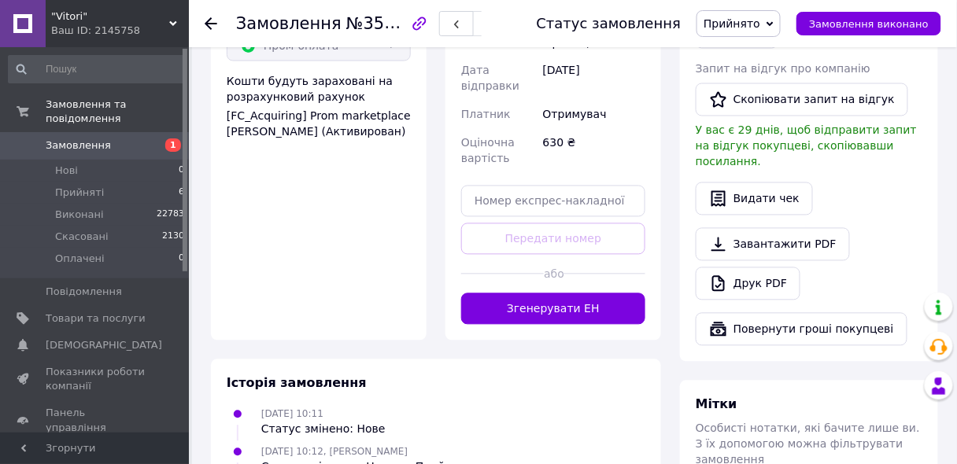
scroll to position [747, 0]
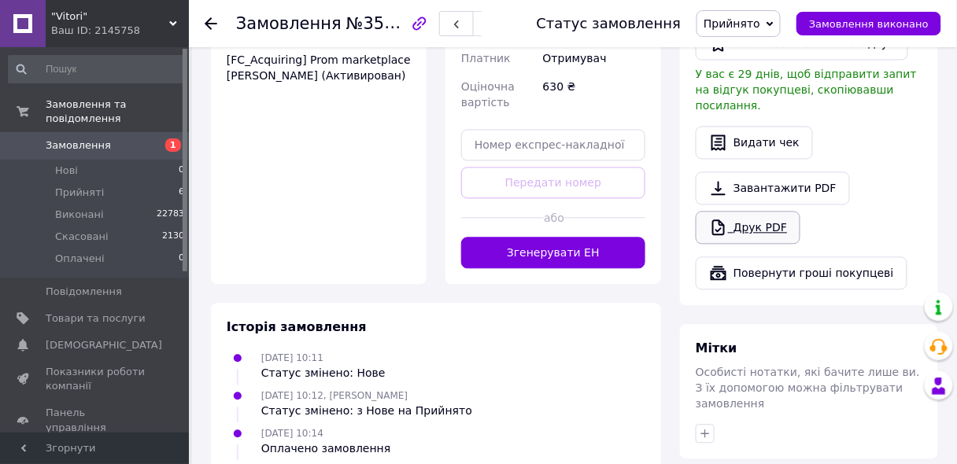
click at [749, 212] on link "Друк PDF" at bounding box center [748, 228] width 105 height 33
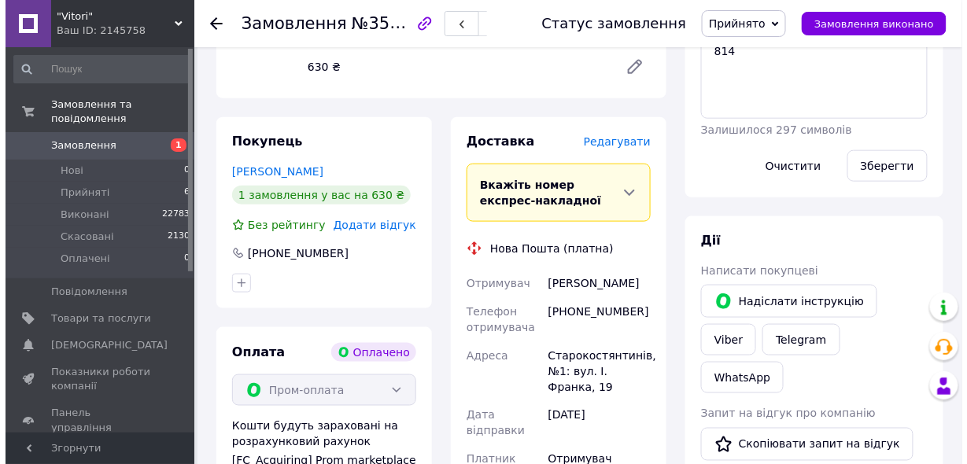
scroll to position [180, 0]
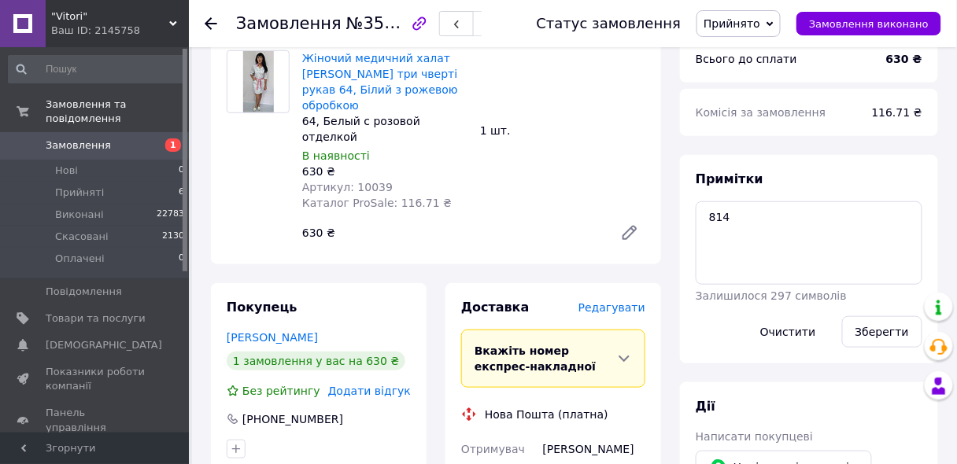
click at [624, 301] on span "Редагувати" at bounding box center [611, 307] width 67 height 13
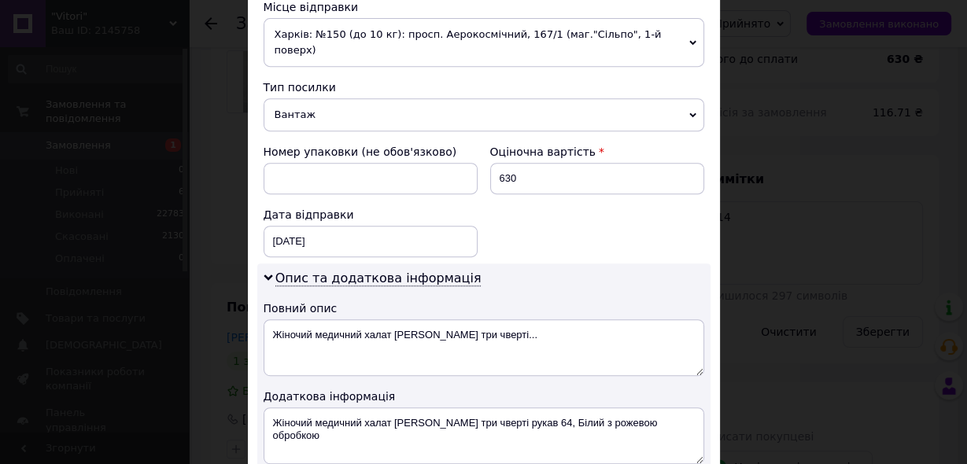
scroll to position [630, 0]
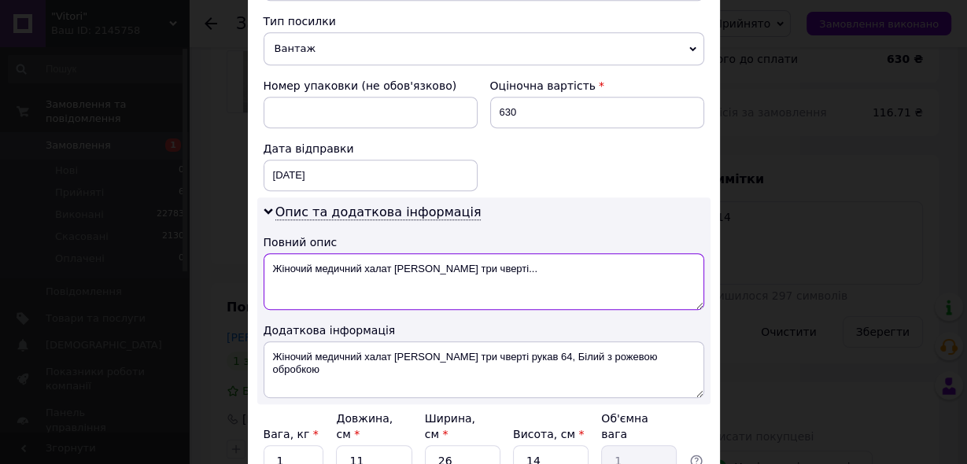
click at [390, 253] on textarea "Жіночий медичний халат [PERSON_NAME] три чверті..." at bounding box center [484, 281] width 441 height 57
type textarea "Жіночий медичний халат"
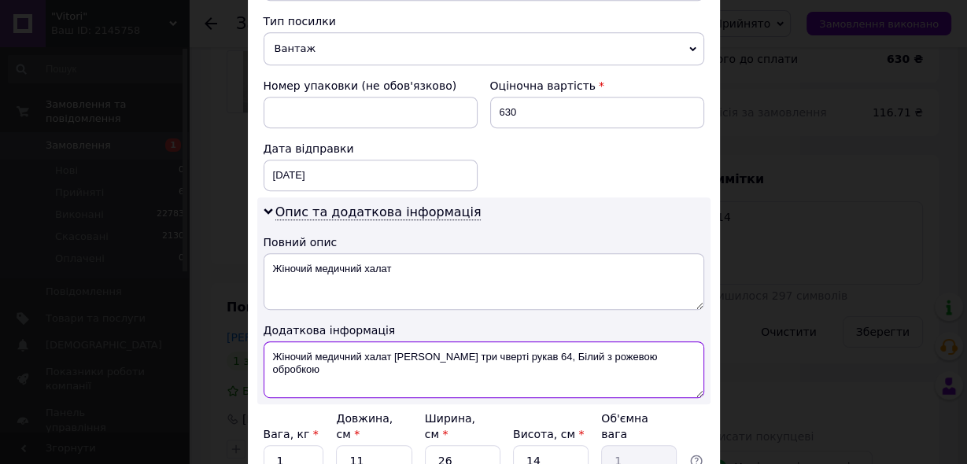
click at [391, 342] on textarea "Жіночий медичний халат [PERSON_NAME] три чверті рукав 64, Білий з рожевою оброб…" at bounding box center [484, 370] width 441 height 57
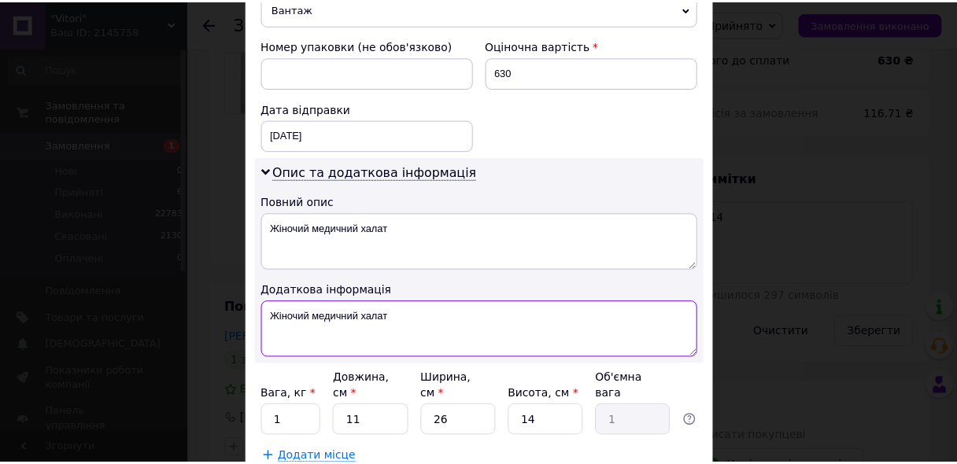
scroll to position [748, 0]
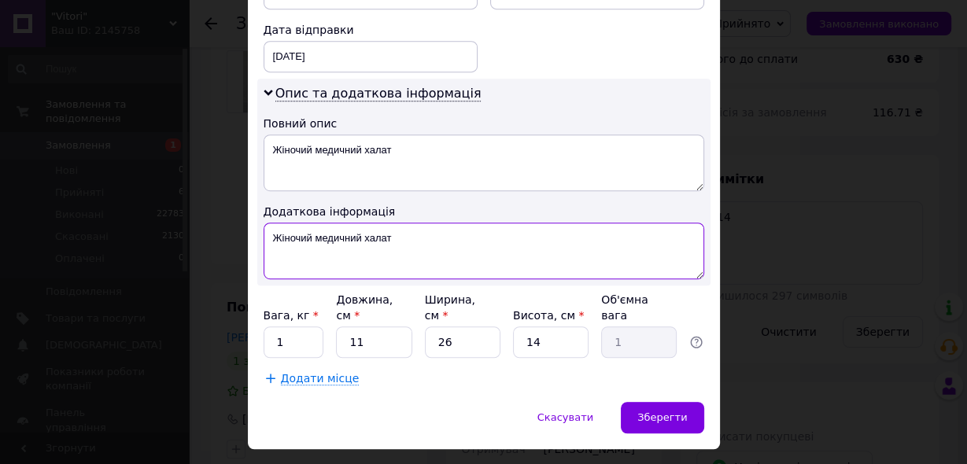
type textarea "Жіночий медичний халат"
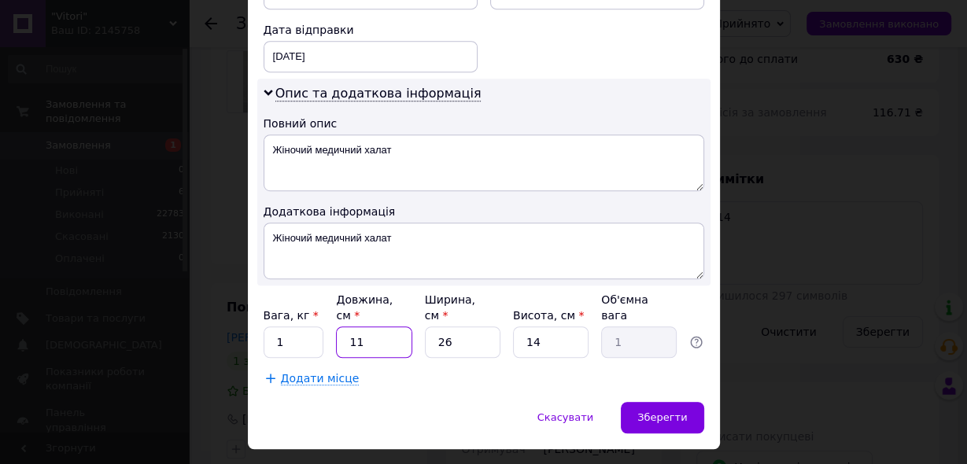
click at [362, 327] on input "11" at bounding box center [374, 342] width 76 height 31
type input "1"
type input "0.1"
type input "3"
type input "0.27"
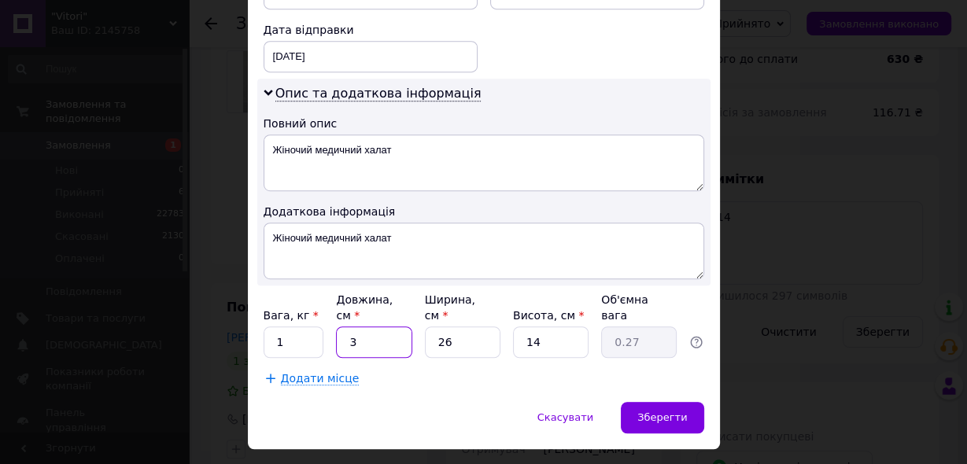
type input "35"
type input "3.19"
type input "35"
click at [547, 327] on input "14" at bounding box center [551, 342] width 76 height 31
type input "1"
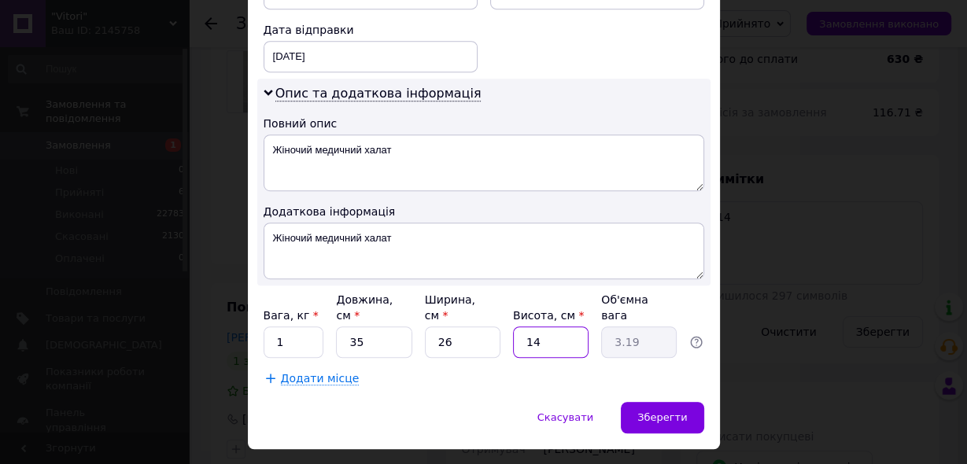
type input "0.23"
type input "2"
type input "0.46"
type input "2"
click at [673, 412] on span "Зберегти" at bounding box center [662, 418] width 50 height 12
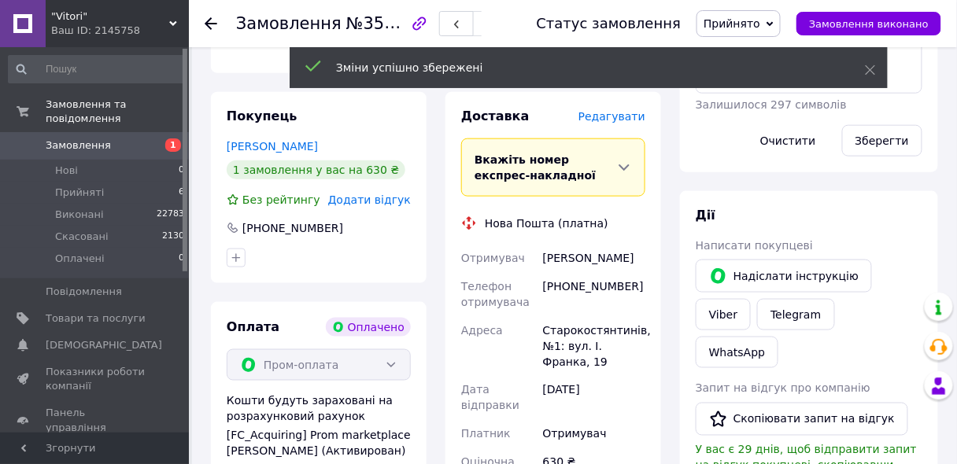
scroll to position [558, 0]
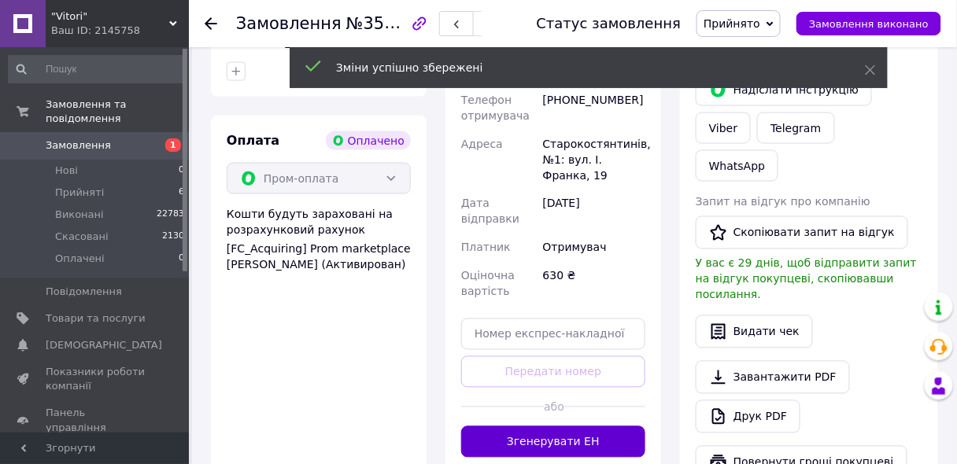
click at [592, 427] on button "Згенерувати ЕН" at bounding box center [553, 442] width 184 height 31
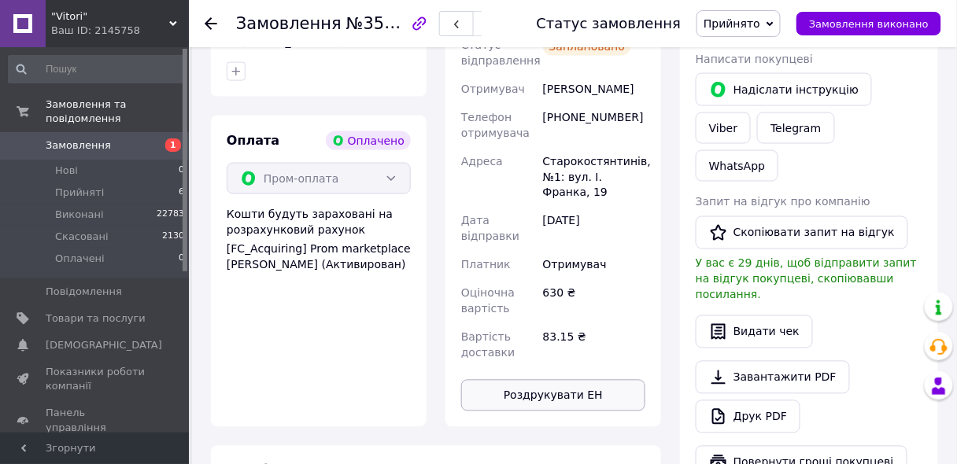
click at [560, 380] on button "Роздрукувати ЕН" at bounding box center [553, 395] width 184 height 31
click at [929, 26] on button "Замовлення виконано" at bounding box center [868, 24] width 145 height 24
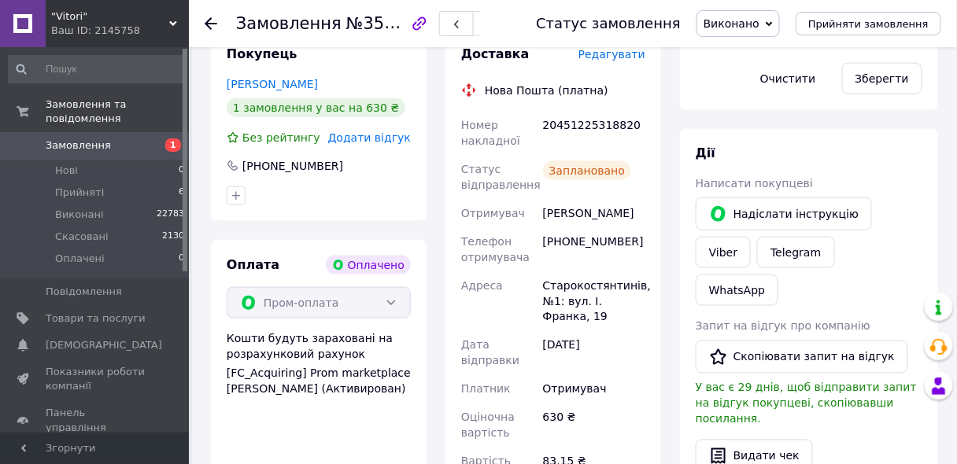
scroll to position [432, 0]
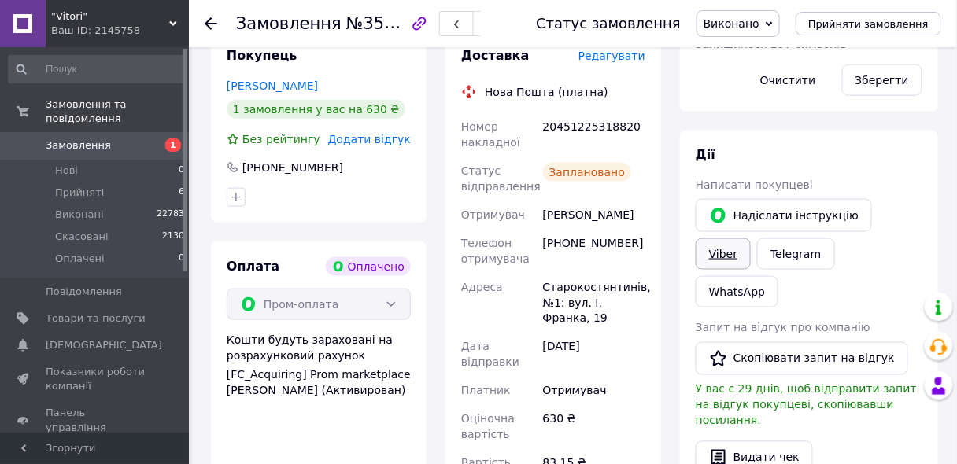
click at [751, 238] on link "Viber" at bounding box center [723, 253] width 55 height 31
click at [209, 22] on icon at bounding box center [211, 23] width 13 height 13
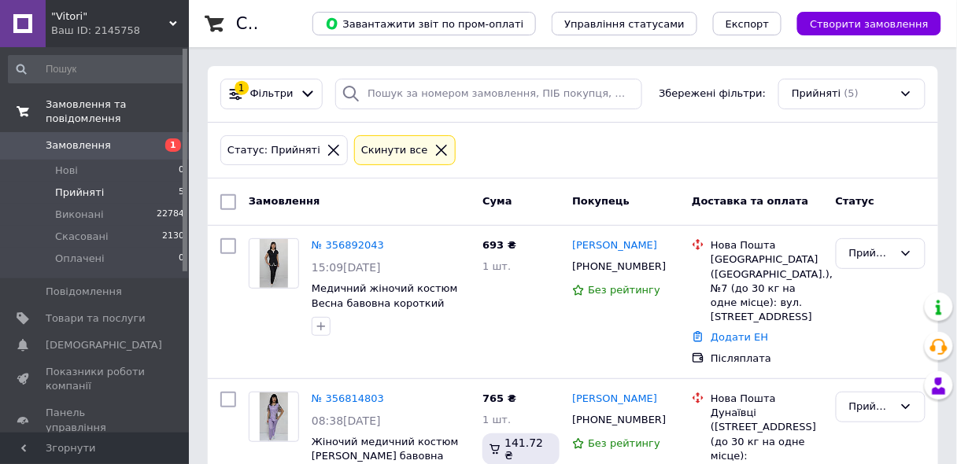
click at [81, 104] on span "Замовлення та повідомлення" at bounding box center [117, 112] width 143 height 28
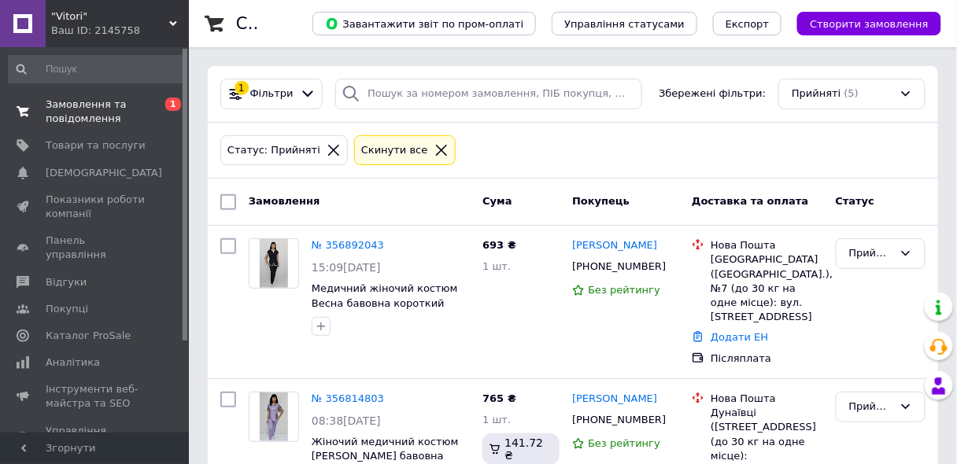
click at [82, 103] on span "Замовлення та повідомлення" at bounding box center [96, 112] width 100 height 28
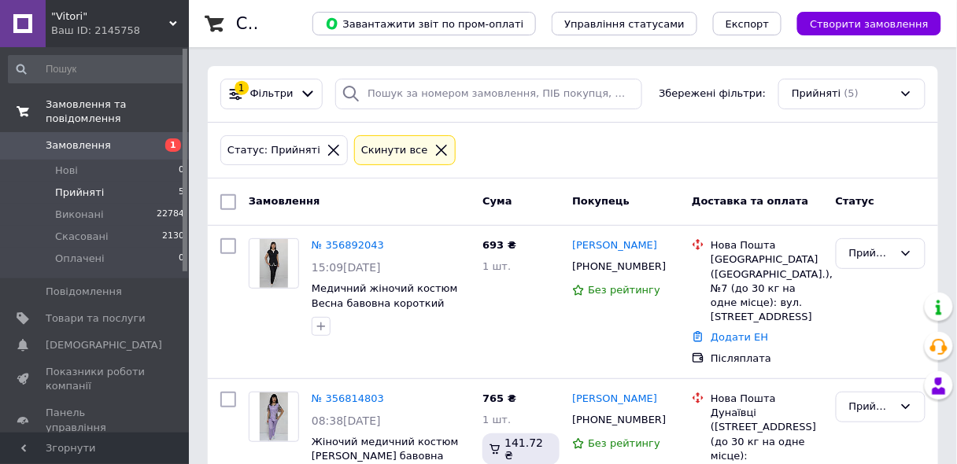
click at [82, 103] on span "Замовлення та повідомлення" at bounding box center [117, 112] width 143 height 28
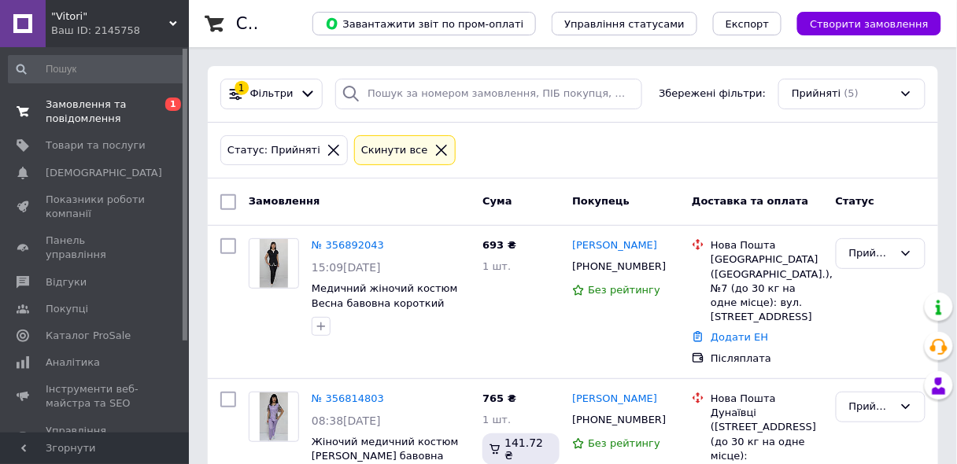
click at [82, 103] on span "Замовлення та повідомлення" at bounding box center [96, 112] width 100 height 28
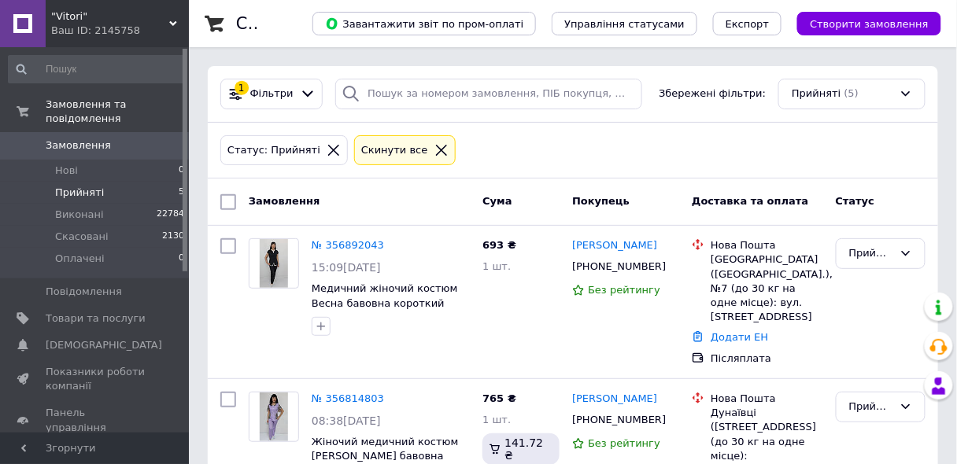
click at [434, 147] on icon at bounding box center [441, 150] width 14 height 14
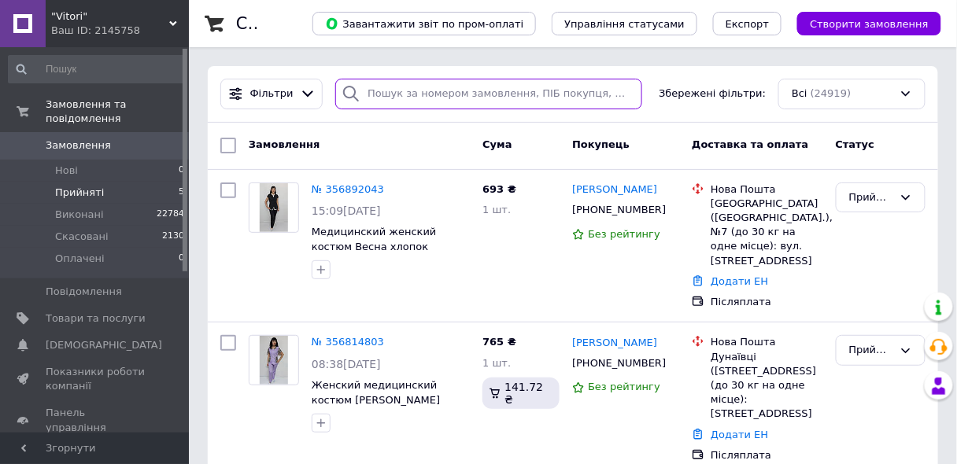
click at [390, 92] on input "search" at bounding box center [488, 94] width 306 height 31
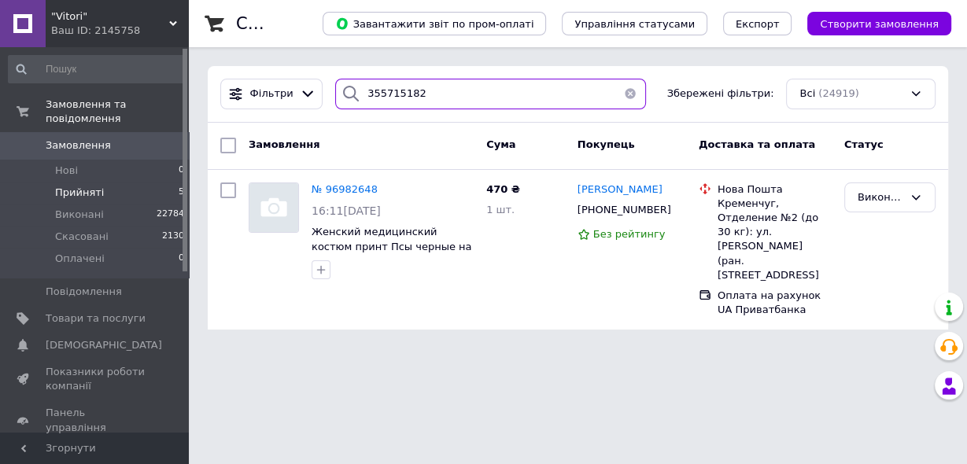
type input "355715182"
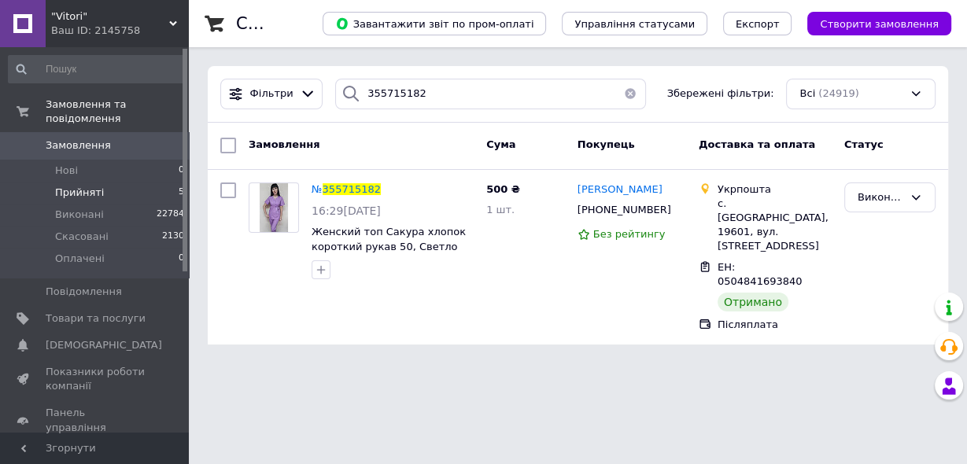
click at [94, 186] on span "Прийняті" at bounding box center [79, 193] width 49 height 14
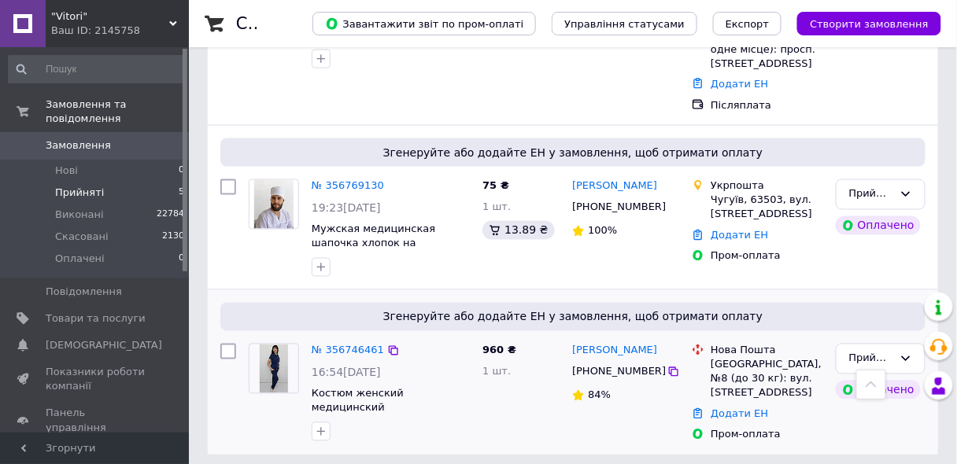
scroll to position [582, 0]
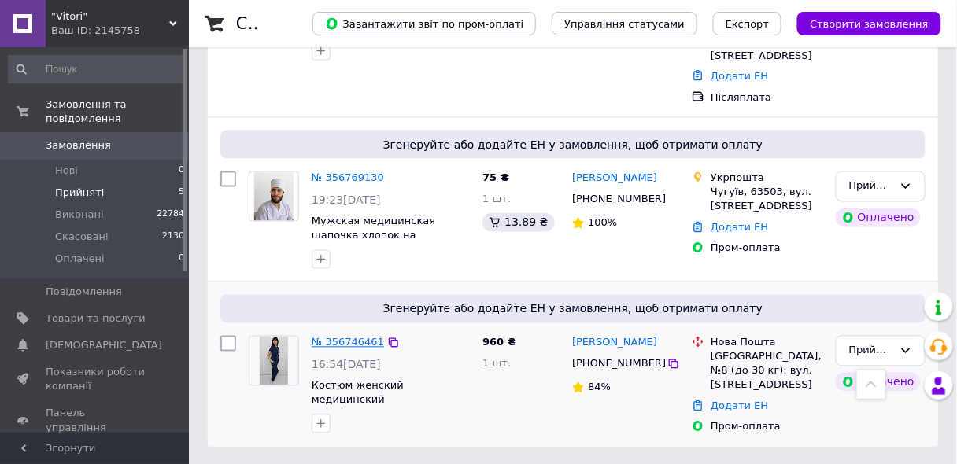
click at [359, 340] on link "№ 356746461" at bounding box center [348, 343] width 72 height 12
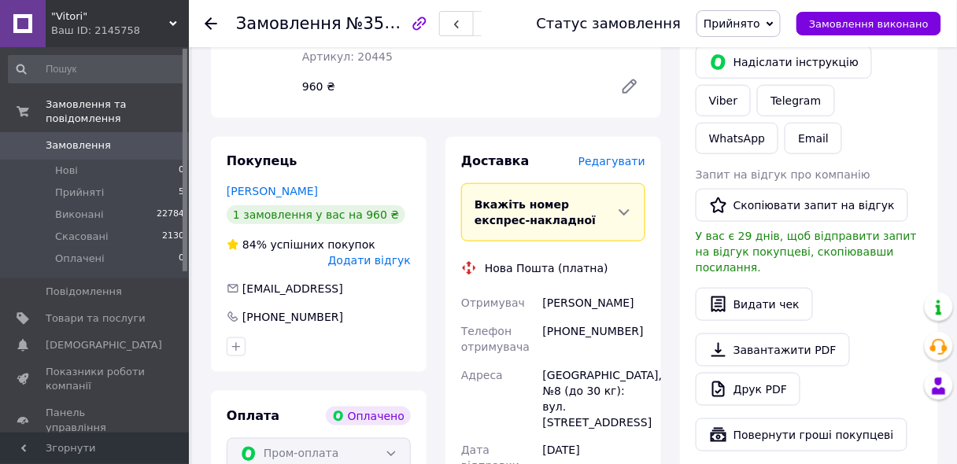
scroll to position [378, 0]
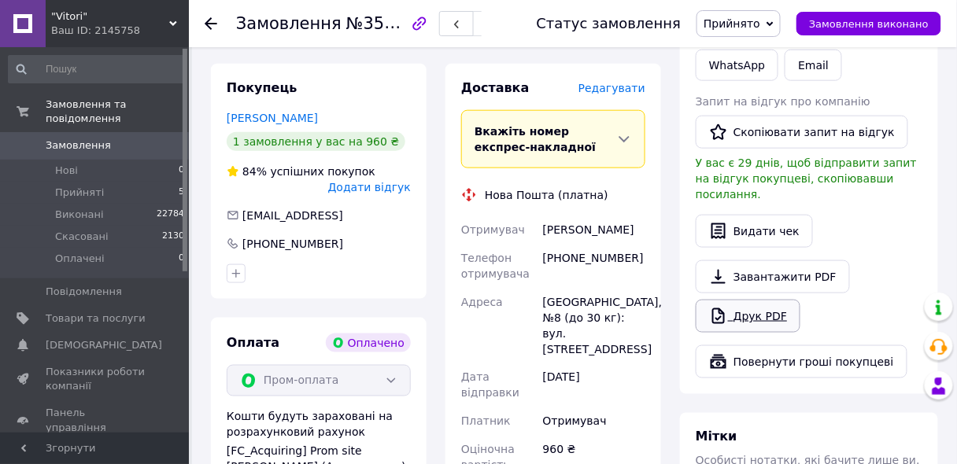
click at [769, 300] on link "Друк PDF" at bounding box center [748, 316] width 105 height 33
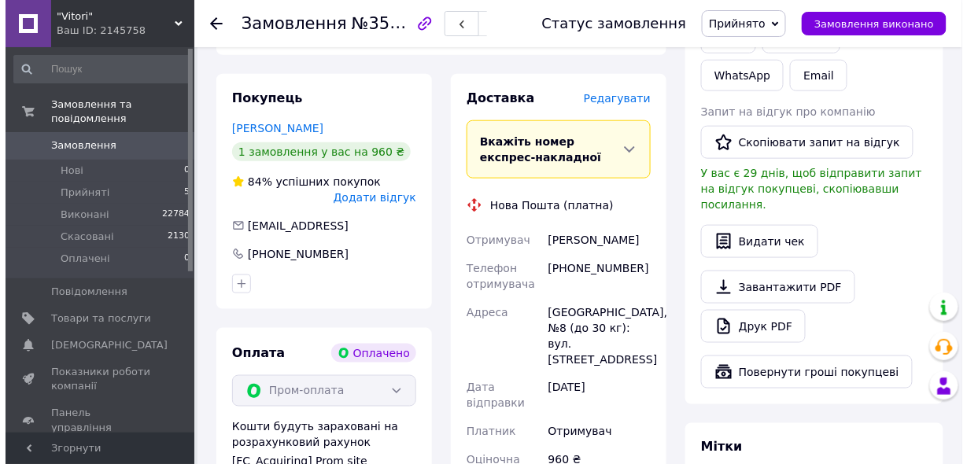
scroll to position [252, 0]
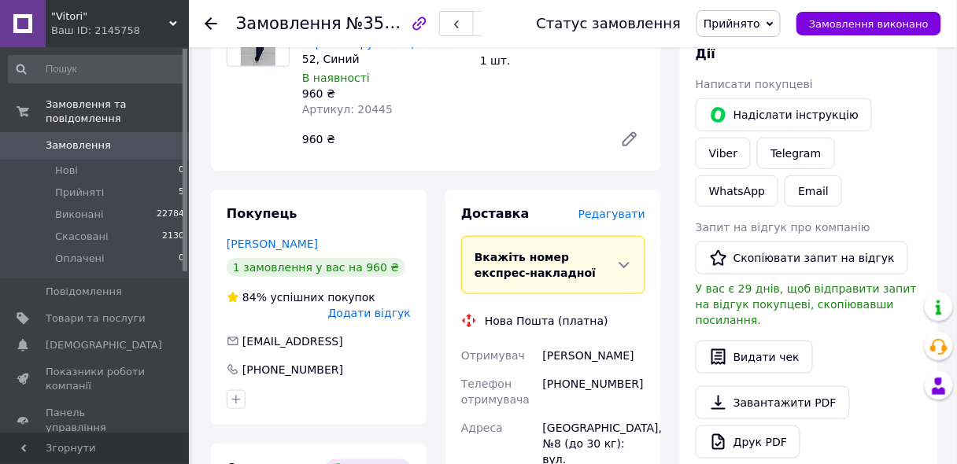
click at [615, 208] on span "Редагувати" at bounding box center [611, 214] width 67 height 13
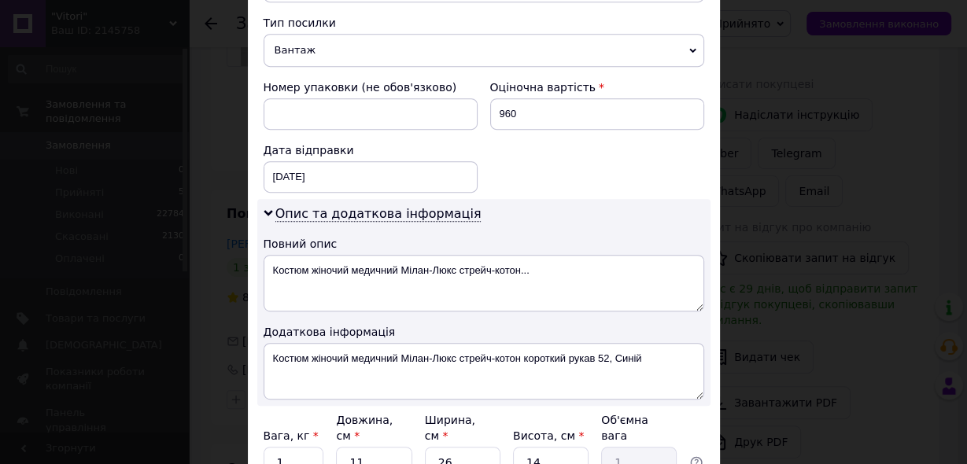
scroll to position [630, 0]
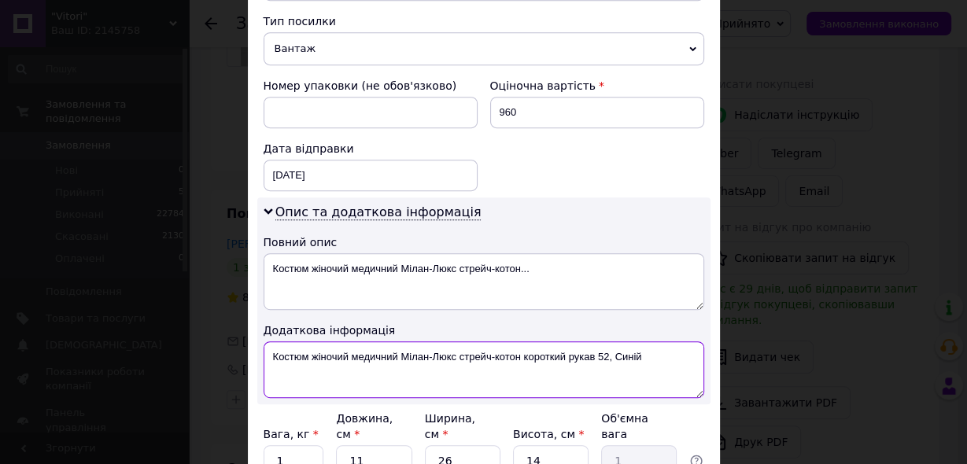
click at [396, 342] on textarea "Костюм жіночий медичний Мілан-Люкс стрейч-котон короткий рукав 52, Синій" at bounding box center [484, 370] width 441 height 57
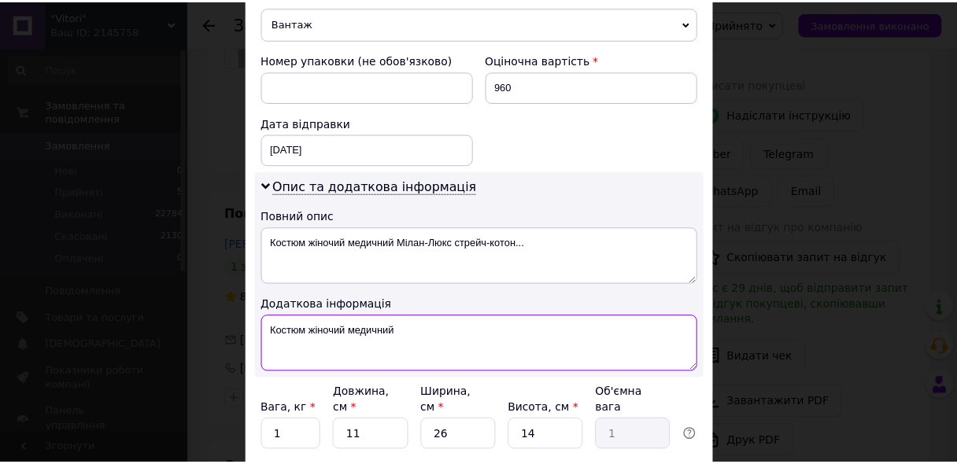
scroll to position [693, 0]
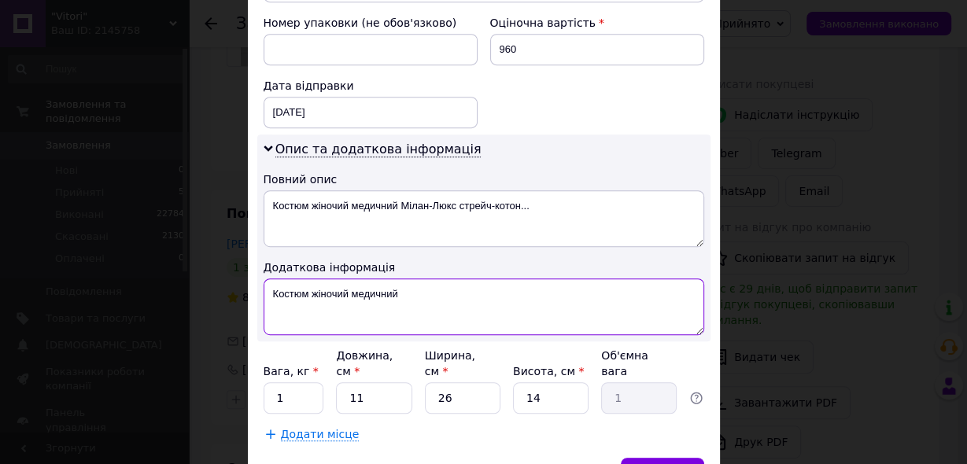
type textarea "Костюм жіночий медичний"
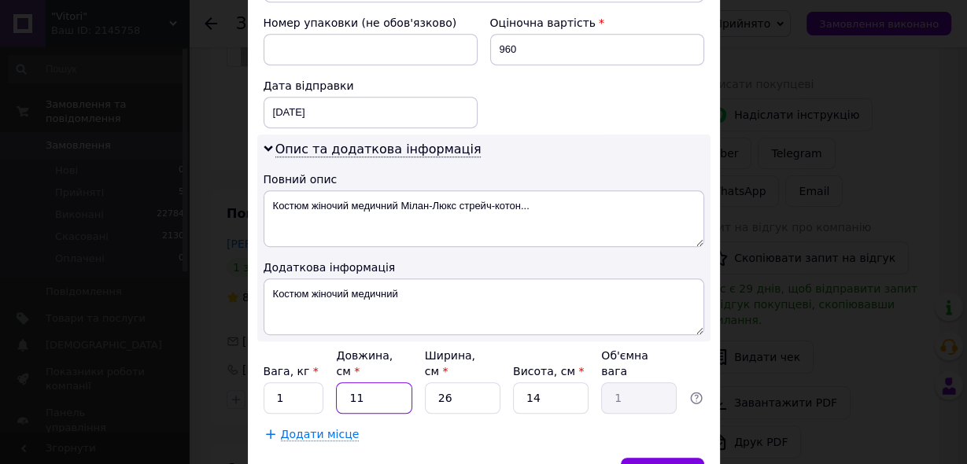
click at [364, 382] on input "11" at bounding box center [374, 397] width 76 height 31
type input "1"
type input "0.1"
type input "3"
type input "0.27"
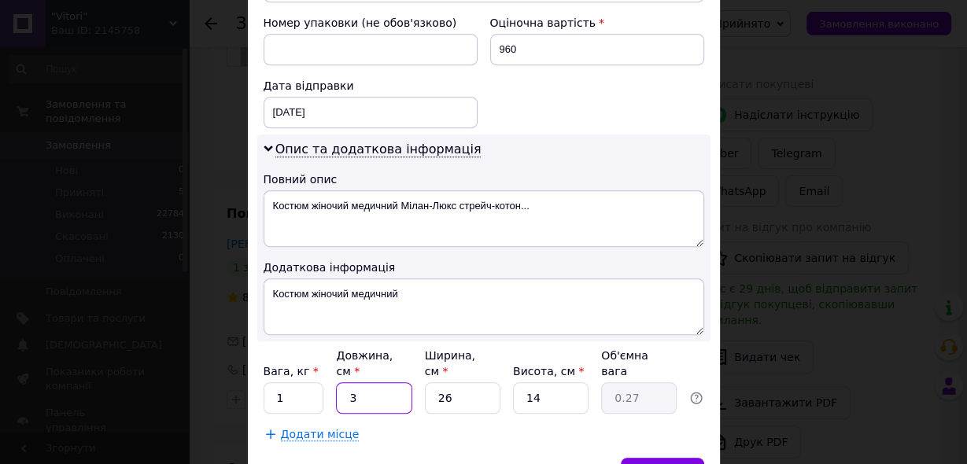
type input "35"
type input "3.19"
type input "35"
click at [545, 382] on input "14" at bounding box center [551, 397] width 76 height 31
type input "1"
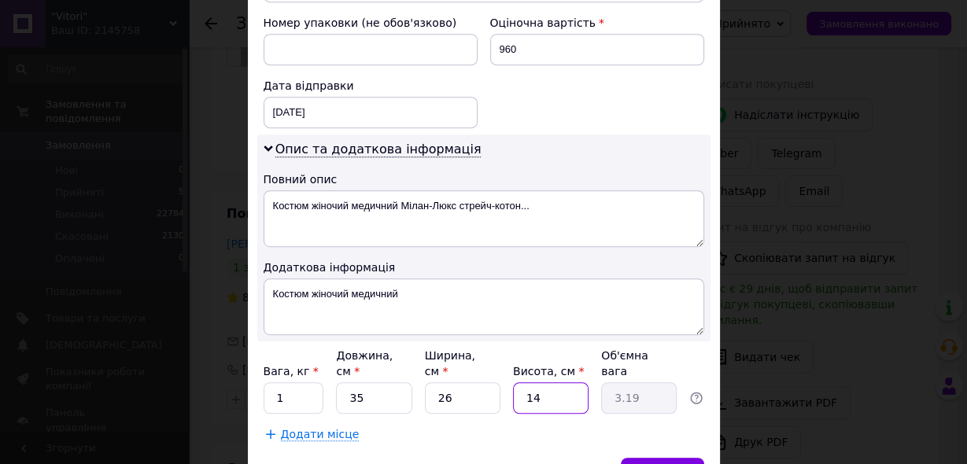
type input "0.23"
type input "2"
type input "0.46"
type input "2"
click at [653, 464] on span "Зберегти" at bounding box center [662, 473] width 50 height 12
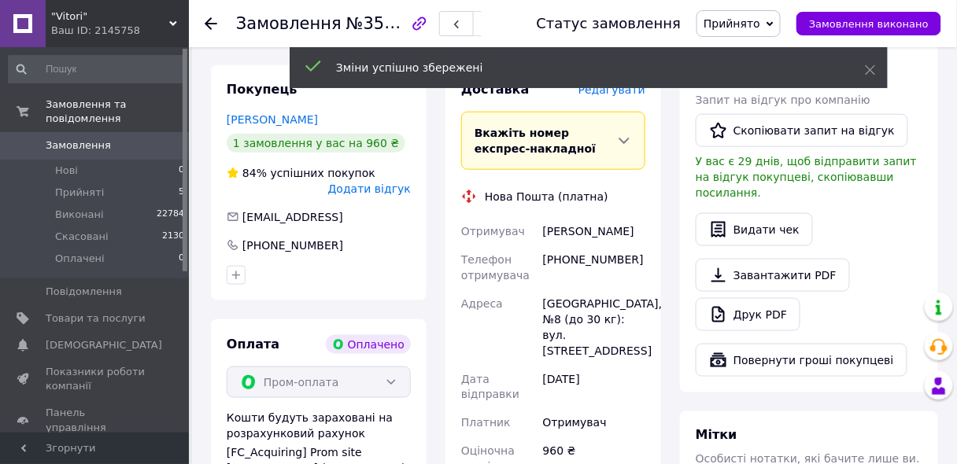
scroll to position [504, 0]
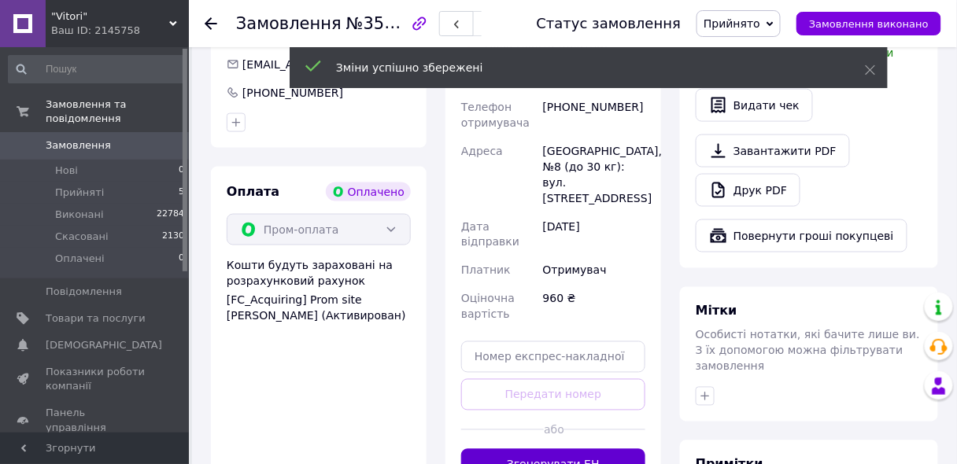
click at [582, 449] on button "Згенерувати ЕН" at bounding box center [553, 464] width 184 height 31
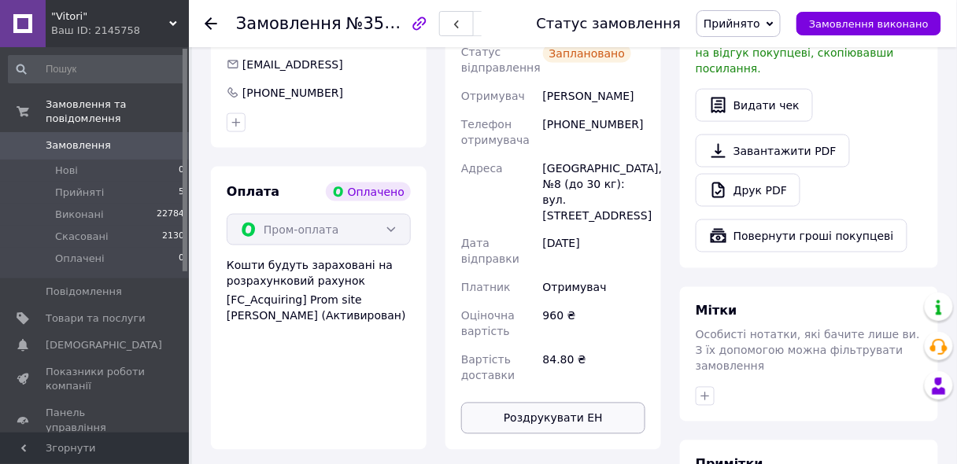
click at [582, 405] on button "Роздрукувати ЕН" at bounding box center [553, 418] width 184 height 31
click at [932, 25] on button "Замовлення виконано" at bounding box center [868, 24] width 145 height 24
click at [207, 20] on use at bounding box center [211, 23] width 13 height 13
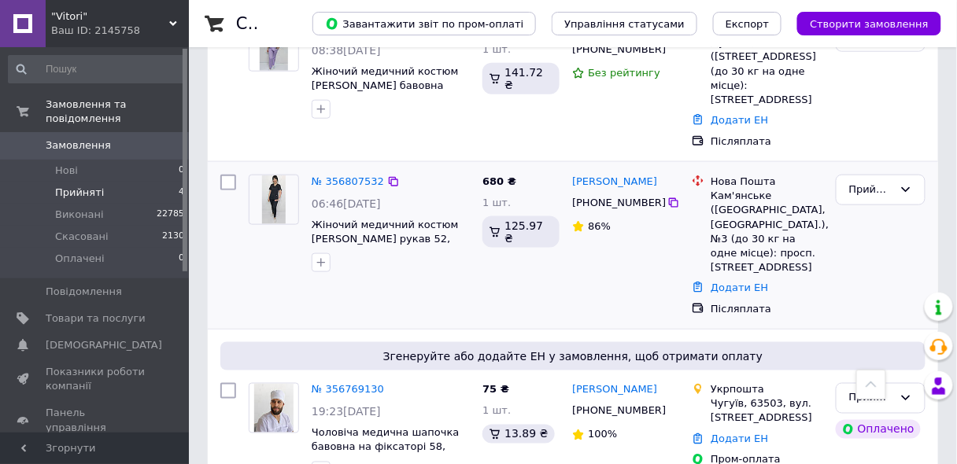
scroll to position [416, 0]
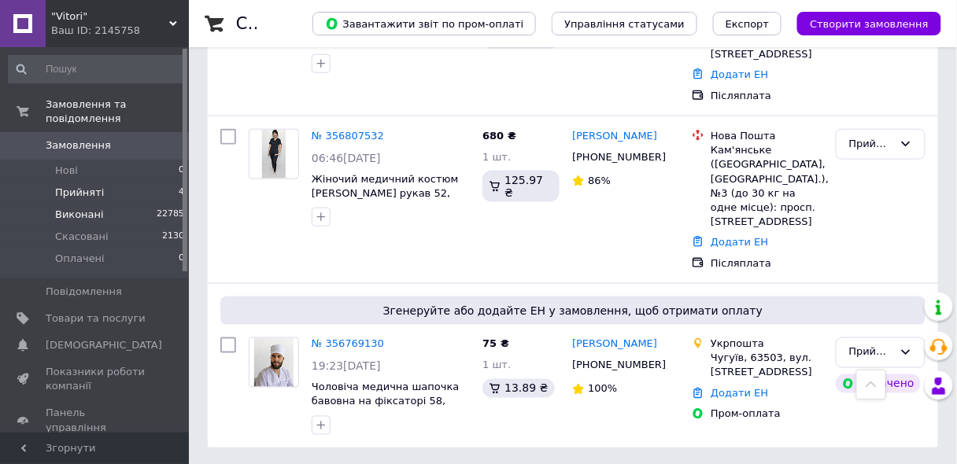
click at [91, 208] on span "Виконані" at bounding box center [79, 215] width 49 height 14
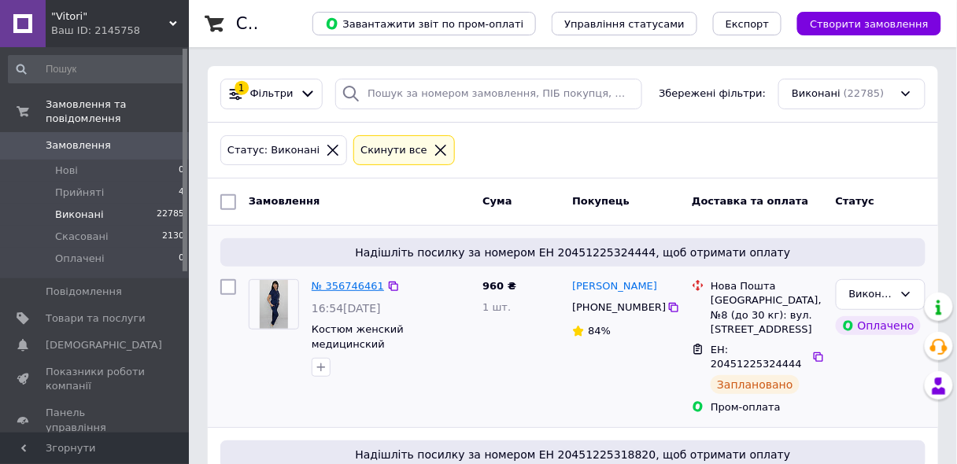
click at [343, 284] on link "№ 356746461" at bounding box center [348, 286] width 72 height 12
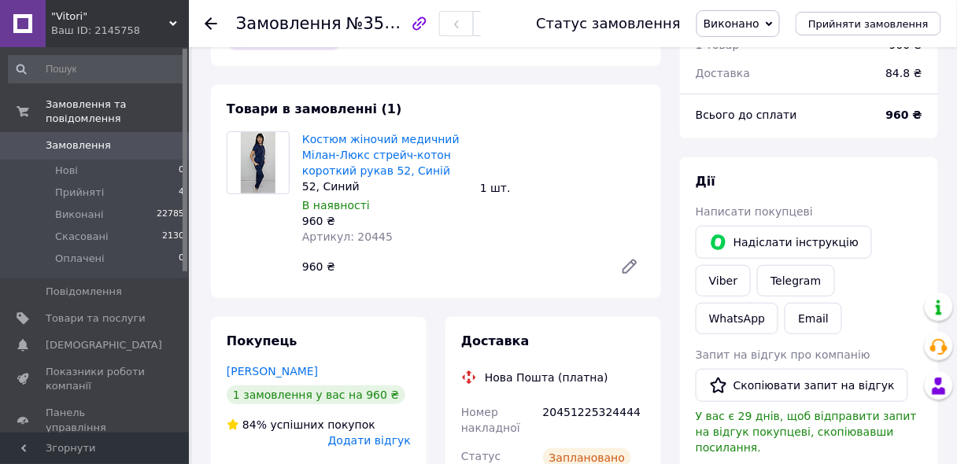
scroll to position [126, 0]
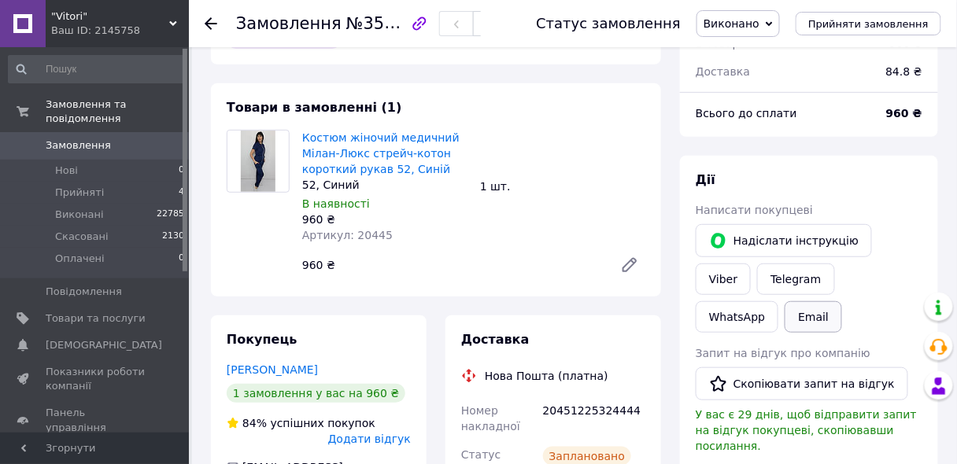
drag, startPoint x: 899, startPoint y: 242, endPoint x: 877, endPoint y: 279, distance: 42.0
click at [751, 264] on link "Viber" at bounding box center [723, 279] width 55 height 31
click at [213, 17] on icon at bounding box center [211, 23] width 13 height 13
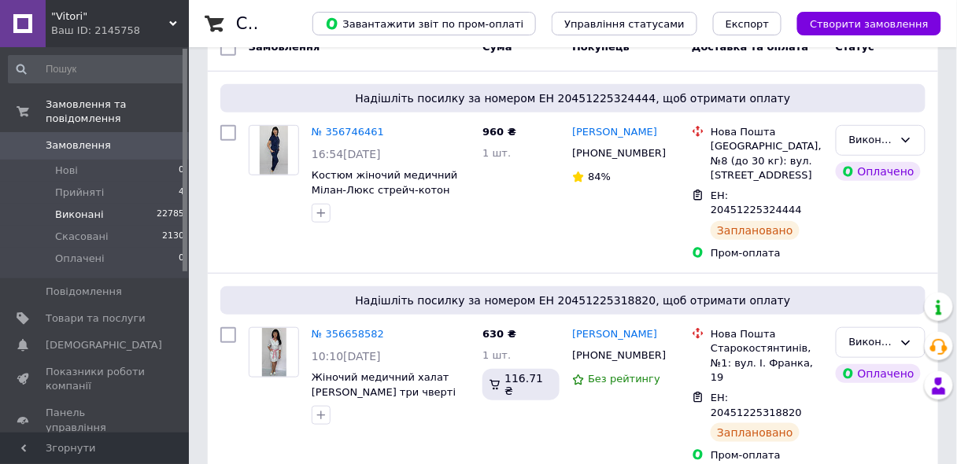
scroll to position [315, 0]
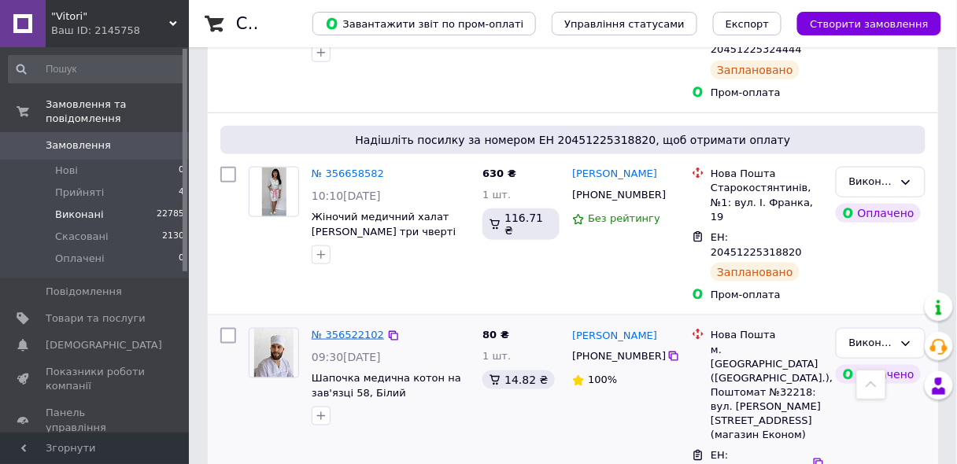
click at [336, 329] on link "№ 356522102" at bounding box center [348, 335] width 72 height 12
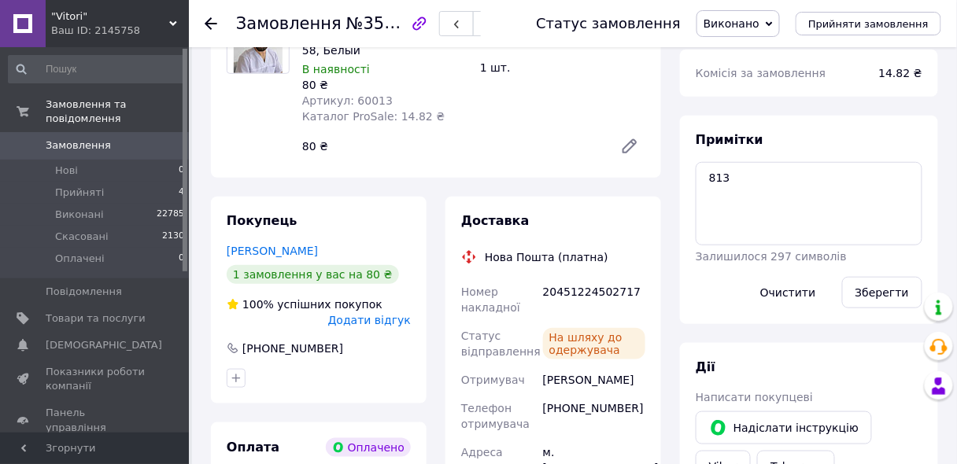
scroll to position [252, 0]
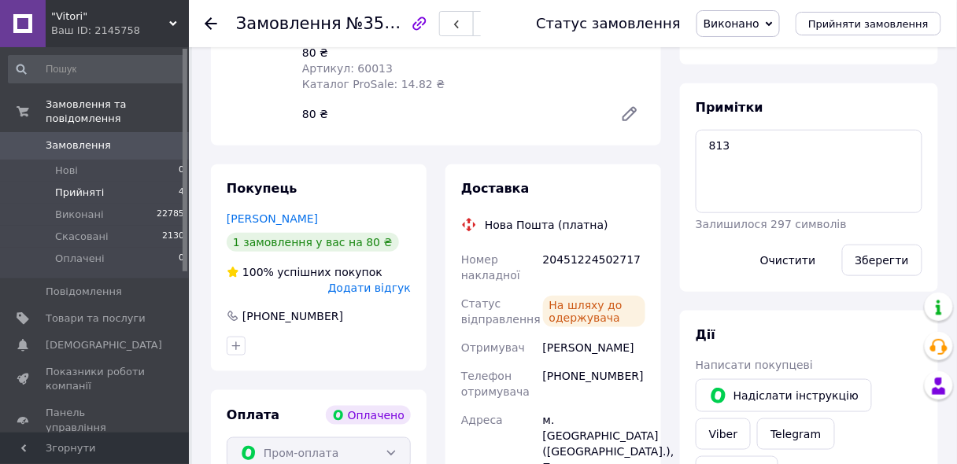
click at [70, 186] on span "Прийняті" at bounding box center [79, 193] width 49 height 14
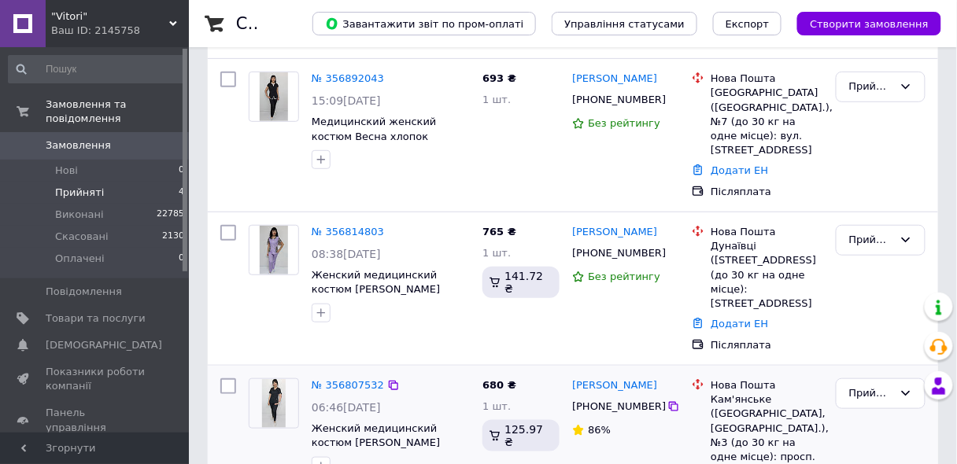
scroll to position [416, 0]
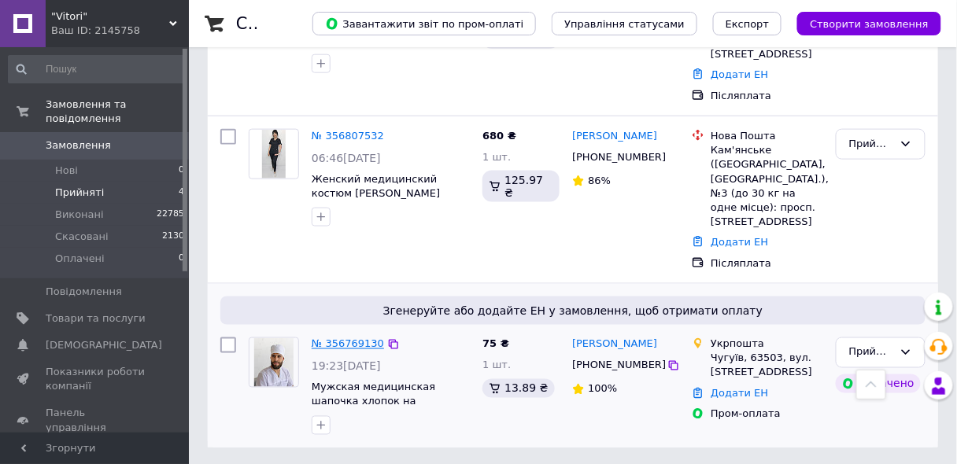
click at [347, 344] on link "№ 356769130" at bounding box center [348, 344] width 72 height 12
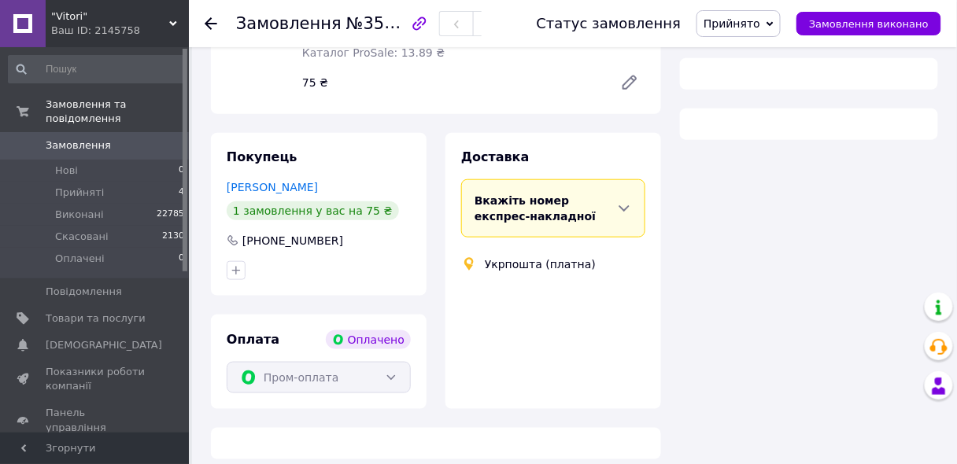
scroll to position [416, 0]
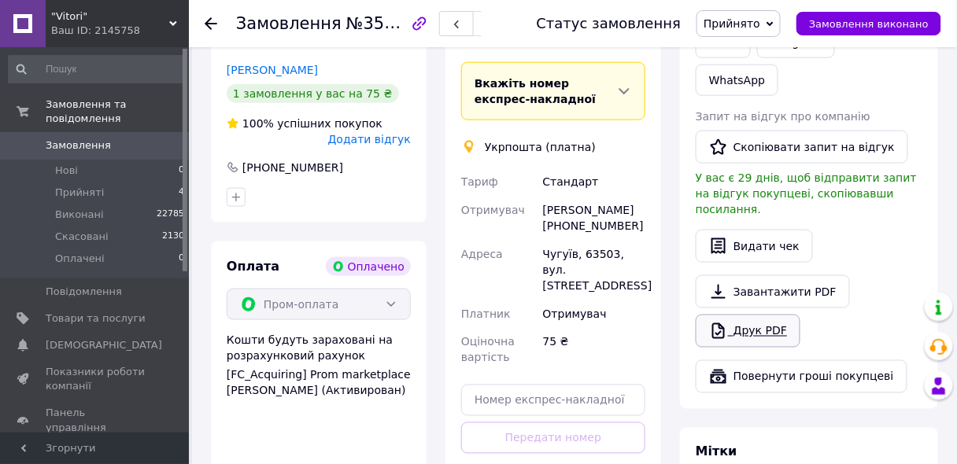
click at [749, 315] on link "Друк PDF" at bounding box center [748, 331] width 105 height 33
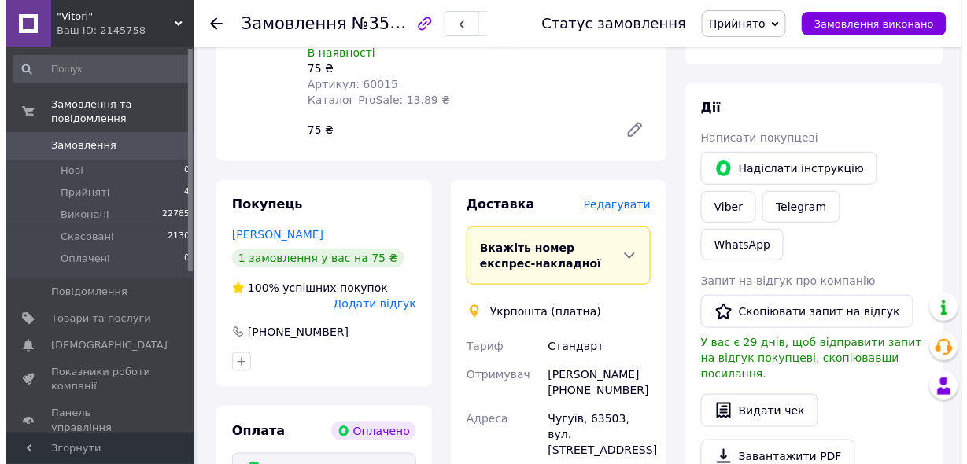
scroll to position [290, 0]
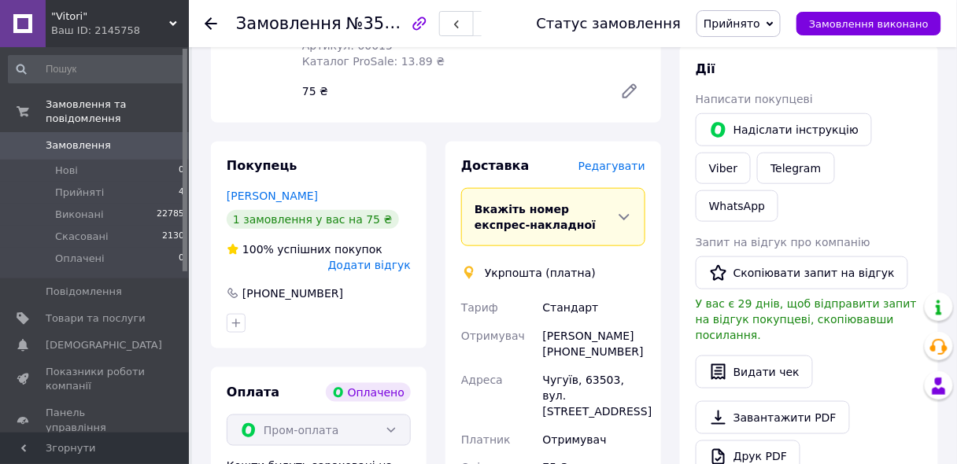
click at [618, 160] on span "Редагувати" at bounding box center [611, 166] width 67 height 13
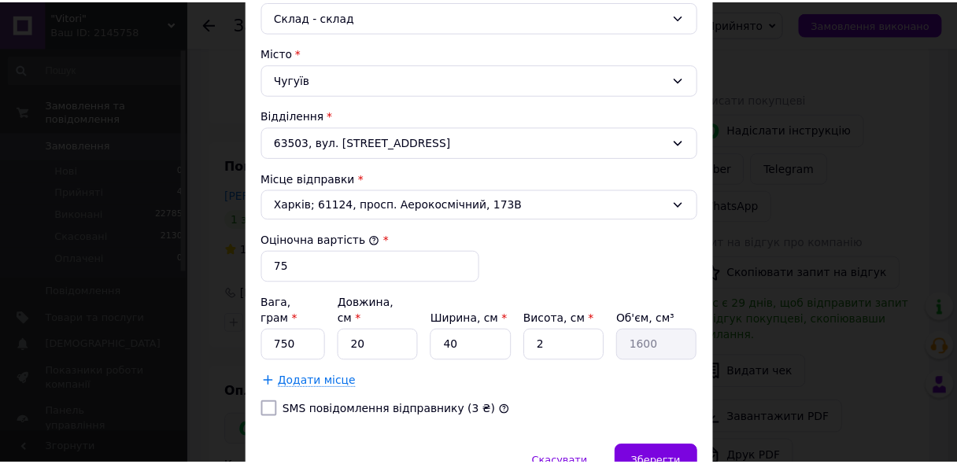
scroll to position [504, 0]
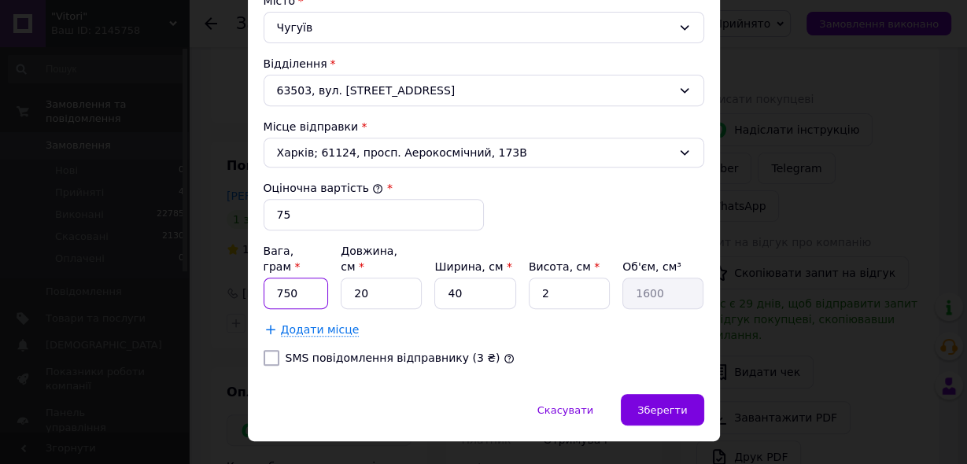
click at [307, 278] on input "750" at bounding box center [296, 293] width 65 height 31
type input "7"
type input "50"
click at [375, 278] on input "20" at bounding box center [381, 293] width 81 height 31
type input "2"
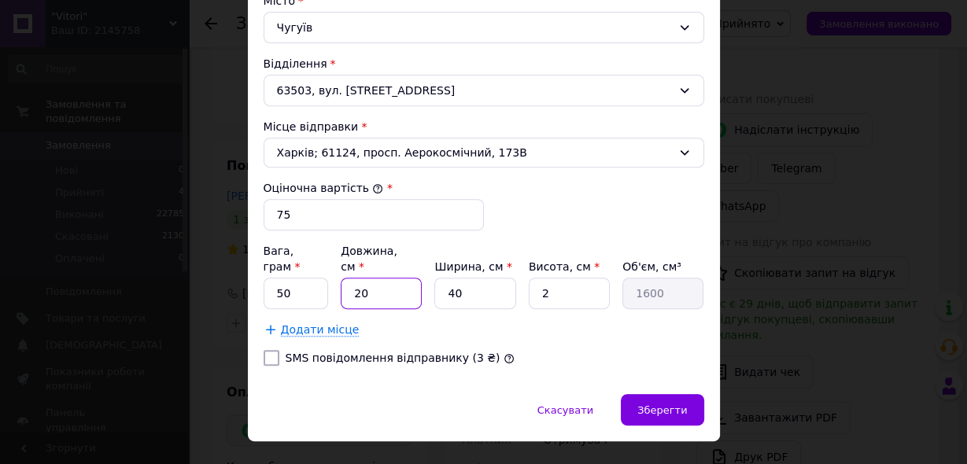
type input "160"
type input "3"
type input "240"
type input "35"
type input "2800"
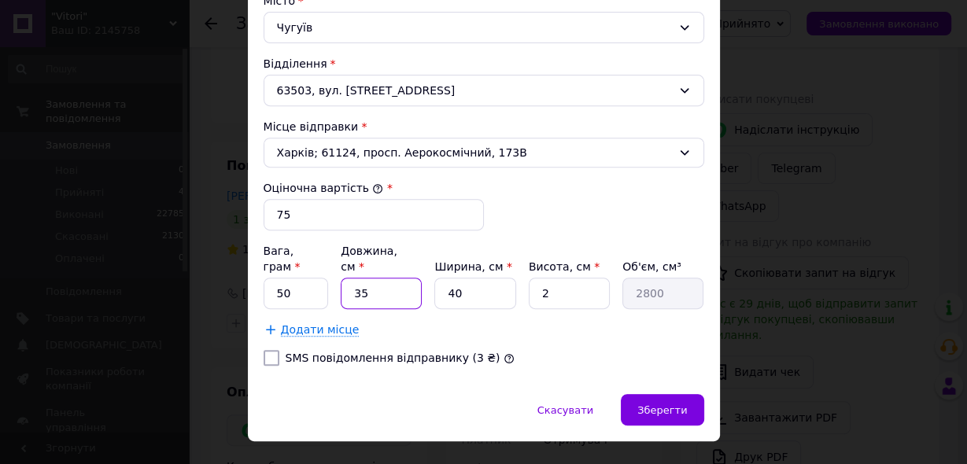
type input "35"
click at [468, 279] on input "40" at bounding box center [474, 293] width 81 height 31
type input "4"
type input "280"
type input "2"
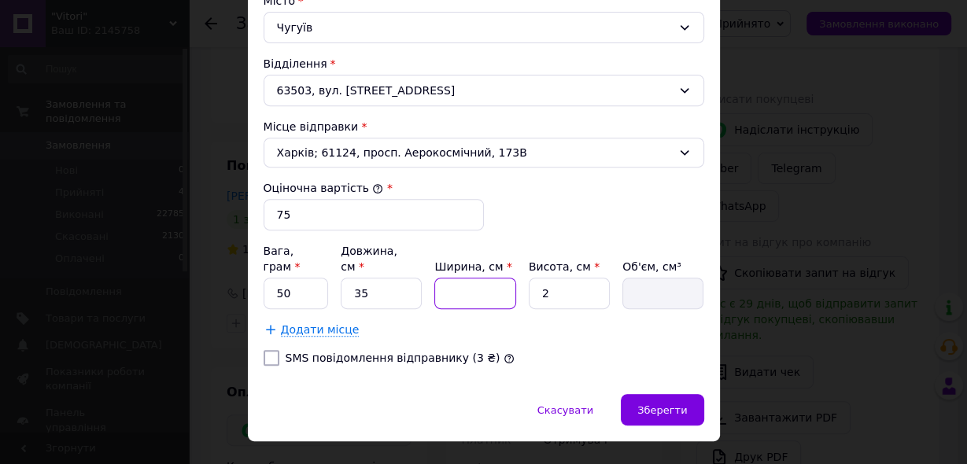
type input "140"
type input "25"
type input "1750"
type input "25"
click at [670, 405] on span "Зберегти" at bounding box center [662, 411] width 50 height 12
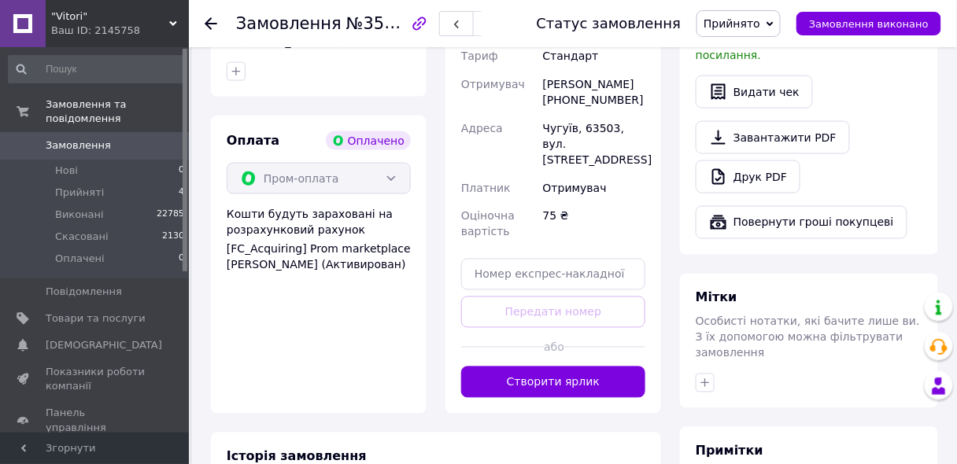
scroll to position [542, 0]
click at [555, 367] on button "Створити ярлик" at bounding box center [553, 382] width 184 height 31
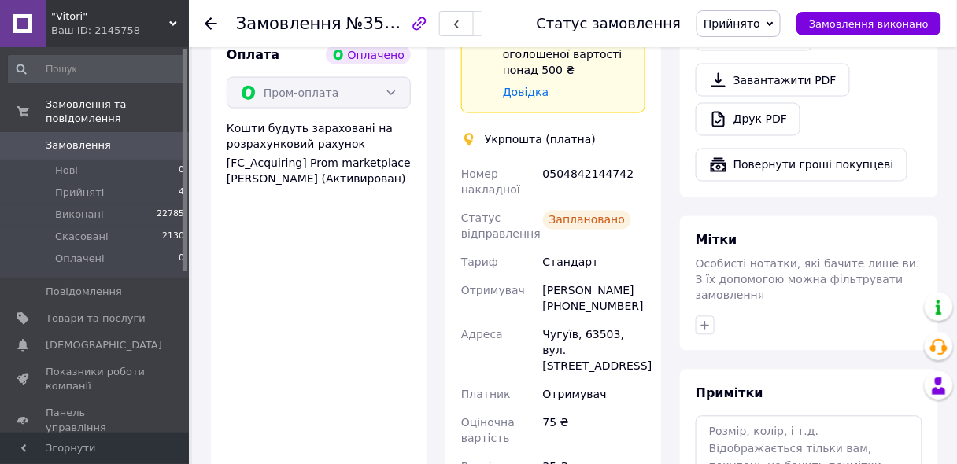
scroll to position [794, 0]
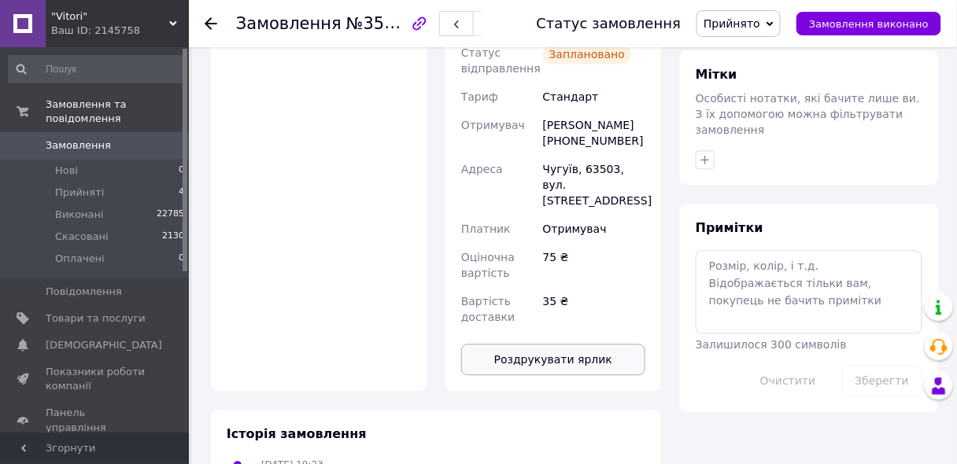
click at [559, 344] on button "Роздрукувати ярлик" at bounding box center [553, 359] width 184 height 31
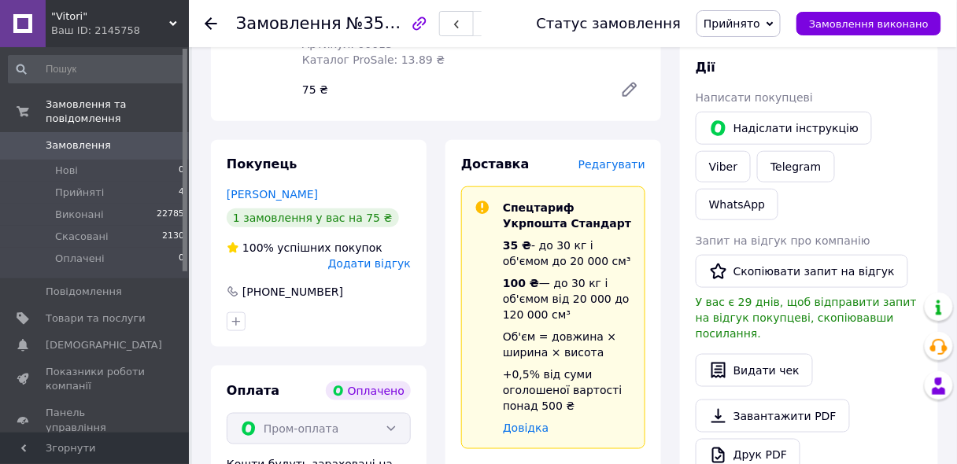
scroll to position [290, 0]
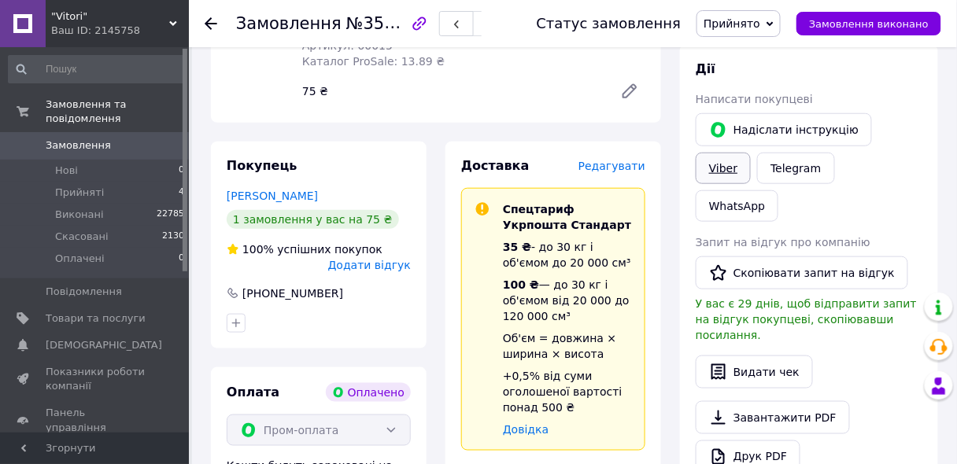
click at [751, 153] on link "Viber" at bounding box center [723, 168] width 55 height 31
